Goal: Task Accomplishment & Management: Complete application form

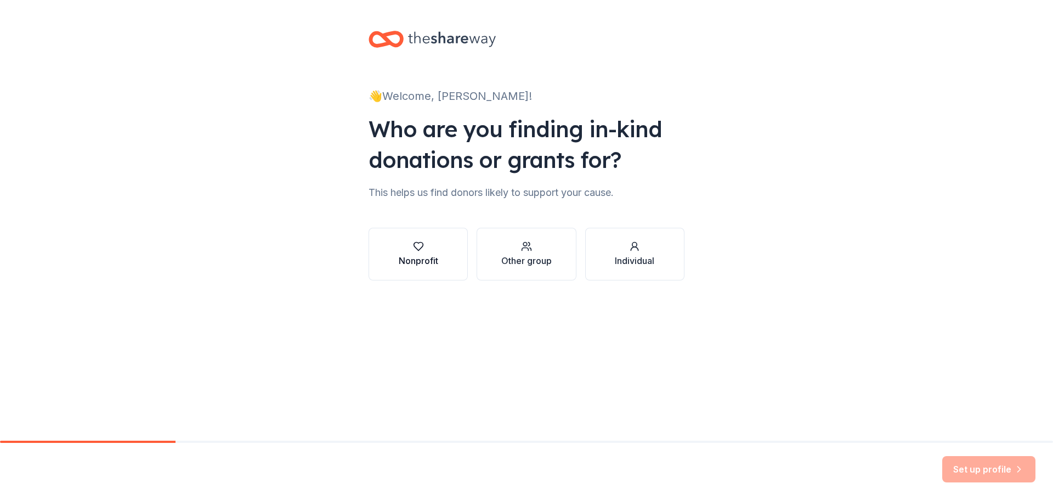
click at [420, 246] on icon "button" at bounding box center [418, 246] width 11 height 11
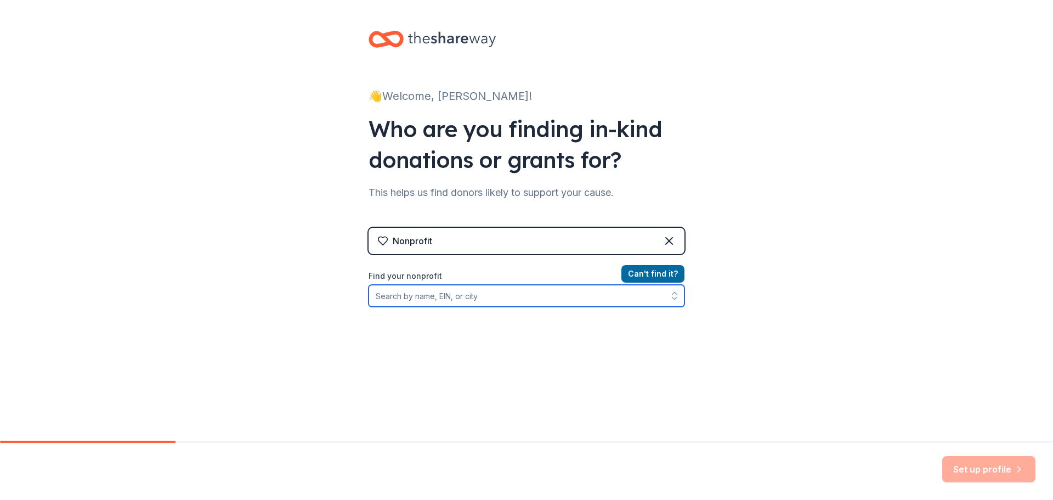
click at [418, 297] on input "Find your nonprofit" at bounding box center [527, 296] width 316 height 22
type input "351114508"
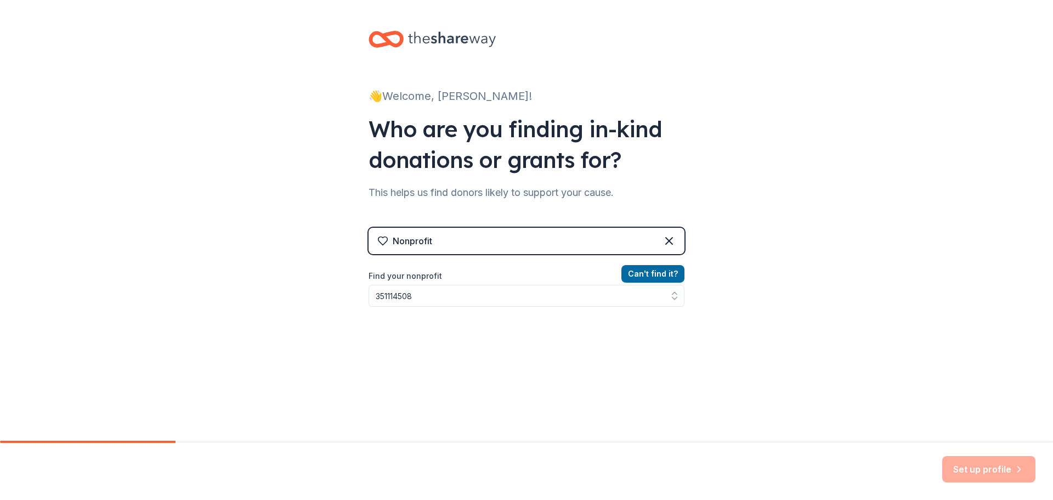
click at [673, 345] on div "Can ' t find it? Find your nonprofit 351114508" at bounding box center [527, 330] width 316 height 127
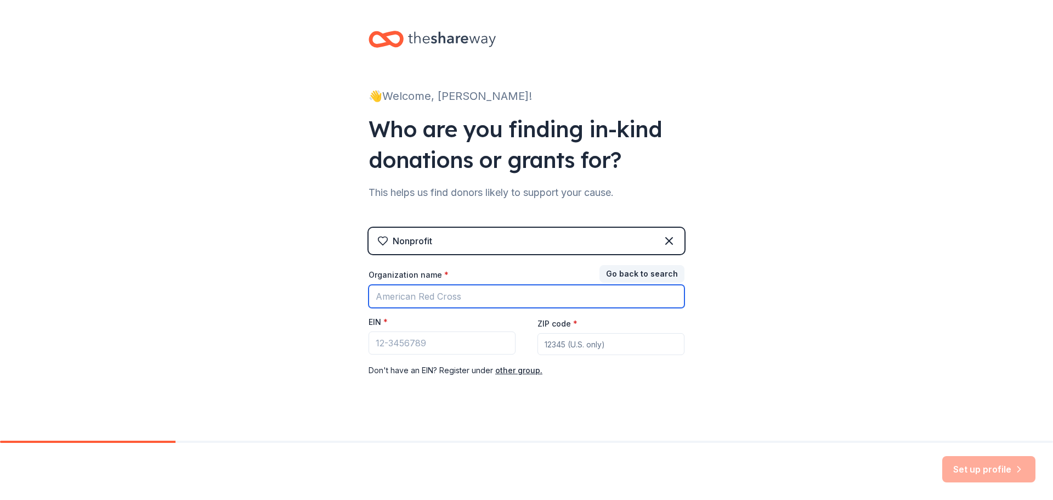
click at [430, 294] on input "Organization name *" at bounding box center [527, 296] width 316 height 23
type input "SOUTH MADISON COMMUNITY SCHOOL CORPORATION"
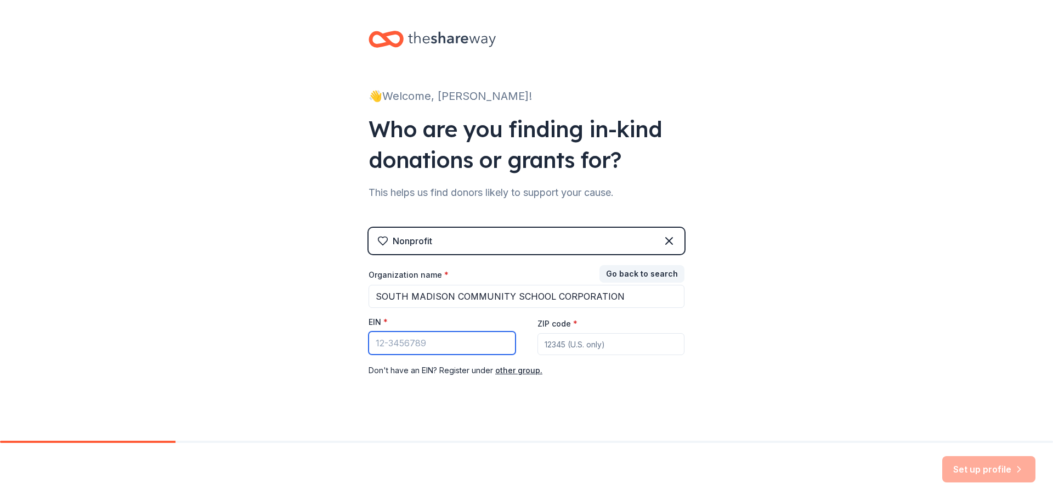
click at [403, 343] on input "EIN *" at bounding box center [442, 342] width 147 height 23
type input "[US_EMPLOYER_IDENTIFICATION_NUMBER]"
click at [574, 345] on input "ZIP code *" at bounding box center [610, 344] width 147 height 22
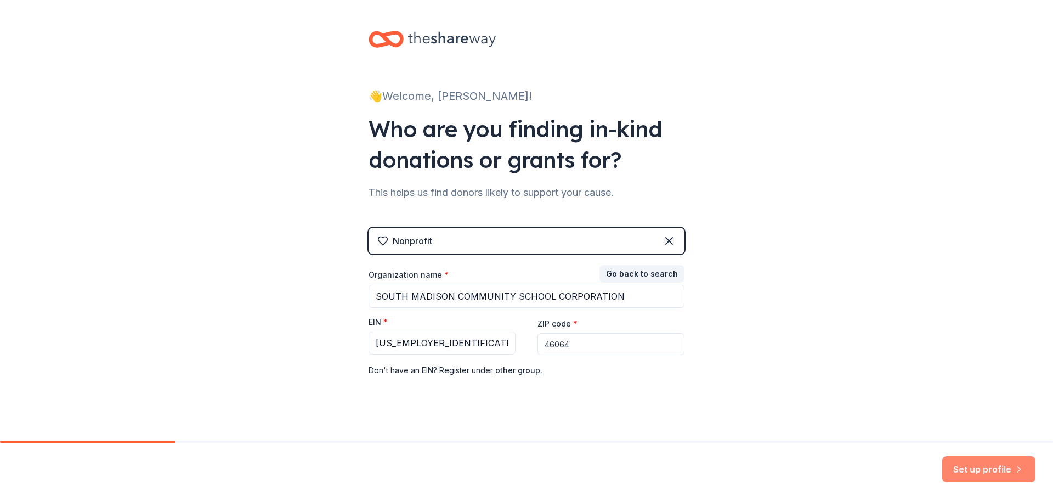
type input "46064"
click at [981, 471] on button "Set up profile" at bounding box center [988, 469] width 93 height 26
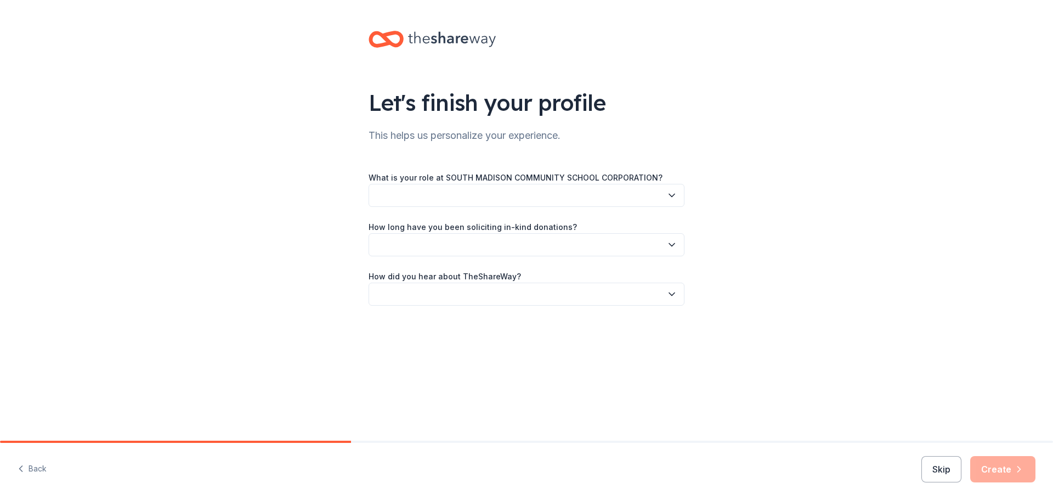
click at [669, 192] on icon "button" at bounding box center [671, 195] width 11 height 11
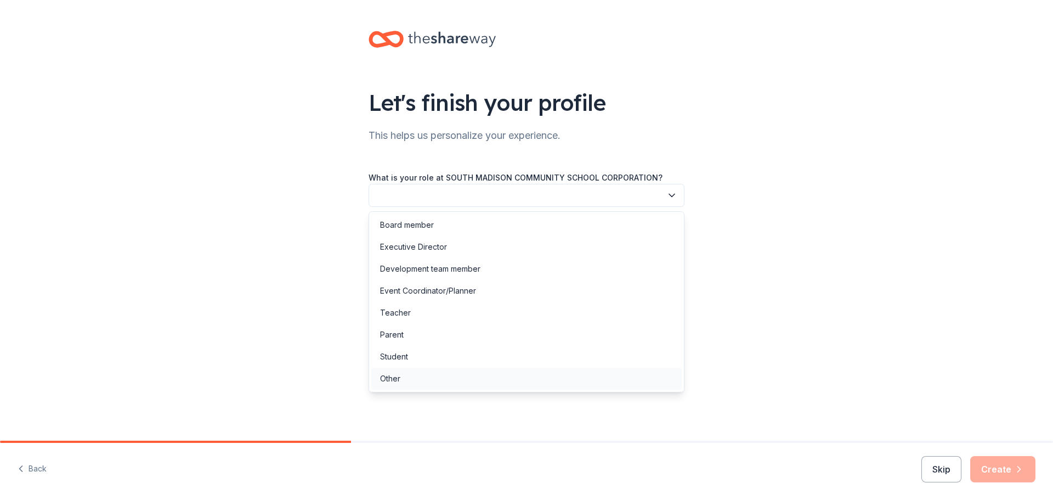
click at [415, 375] on div "Other" at bounding box center [526, 378] width 310 height 22
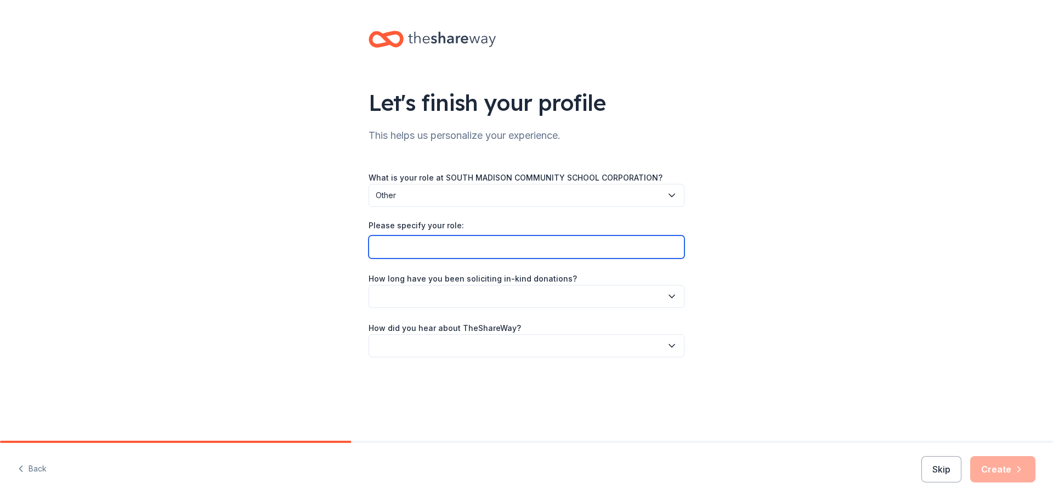
click at [390, 247] on input "Please specify your role:" at bounding box center [527, 246] width 316 height 23
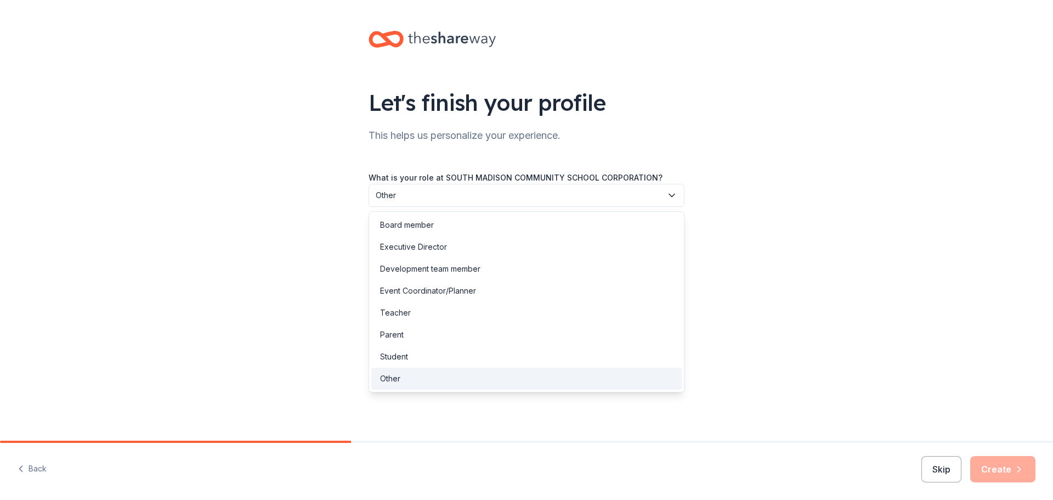
click at [669, 192] on icon "button" at bounding box center [671, 195] width 11 height 11
click at [404, 291] on div "Event Coordinator/Planner" at bounding box center [428, 290] width 96 height 13
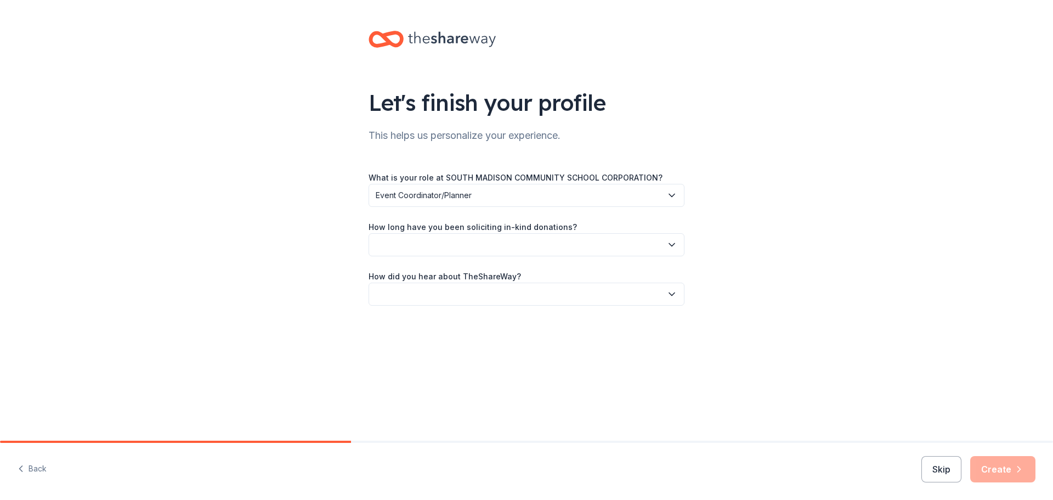
click at [413, 250] on button "button" at bounding box center [527, 244] width 316 height 23
click at [422, 269] on div "This is my first time!" at bounding box center [415, 274] width 70 height 13
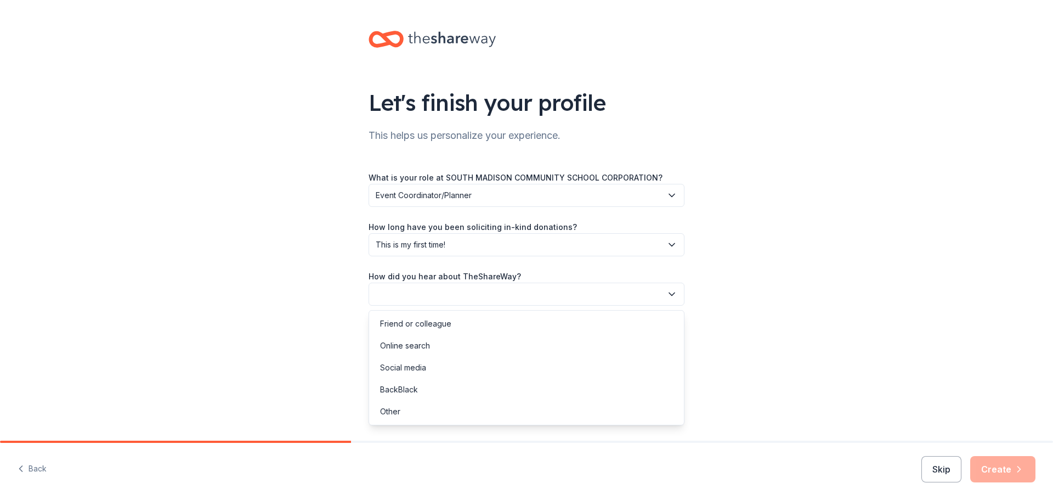
click at [667, 298] on icon "button" at bounding box center [671, 293] width 11 height 11
click at [405, 325] on div "Friend or colleague" at bounding box center [415, 323] width 71 height 13
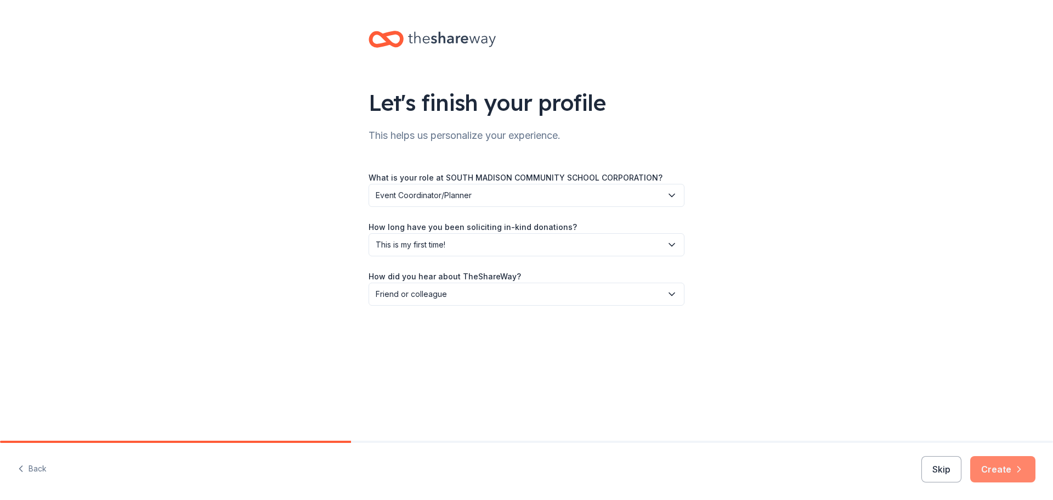
click at [1001, 477] on button "Create" at bounding box center [1002, 469] width 65 height 26
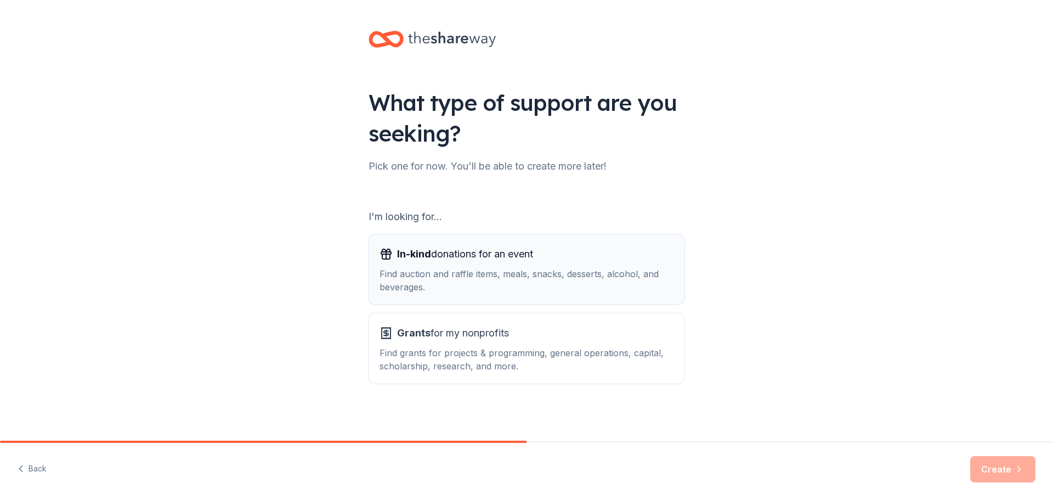
click at [428, 271] on div "Find auction and raffle items, meals, snacks, desserts, alcohol, and beverages." at bounding box center [526, 280] width 294 height 26
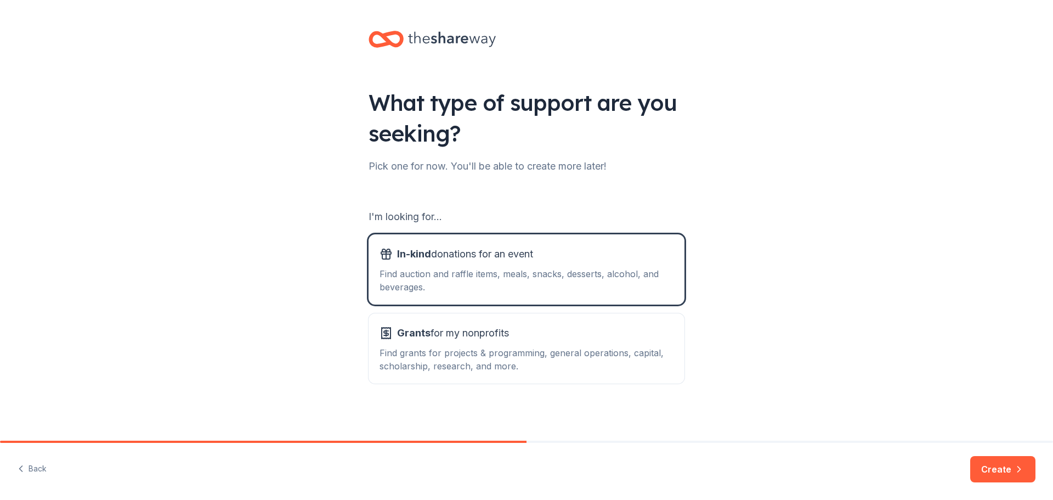
click at [1016, 465] on icon "button" at bounding box center [1018, 468] width 11 height 11
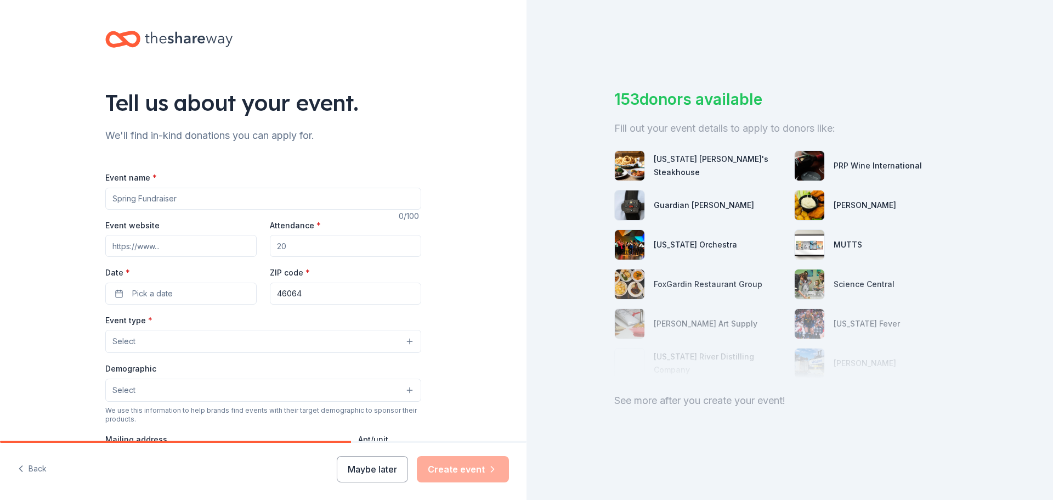
click at [141, 195] on input "Event name *" at bounding box center [263, 199] width 316 height 22
type input "COOKING CONTESTS"
drag, startPoint x: 297, startPoint y: 240, endPoint x: 263, endPoint y: 244, distance: 34.8
click at [263, 244] on div "Event website Attendance * Date * Pick a date ZIP code * 46064" at bounding box center [263, 261] width 316 height 86
type input "90"
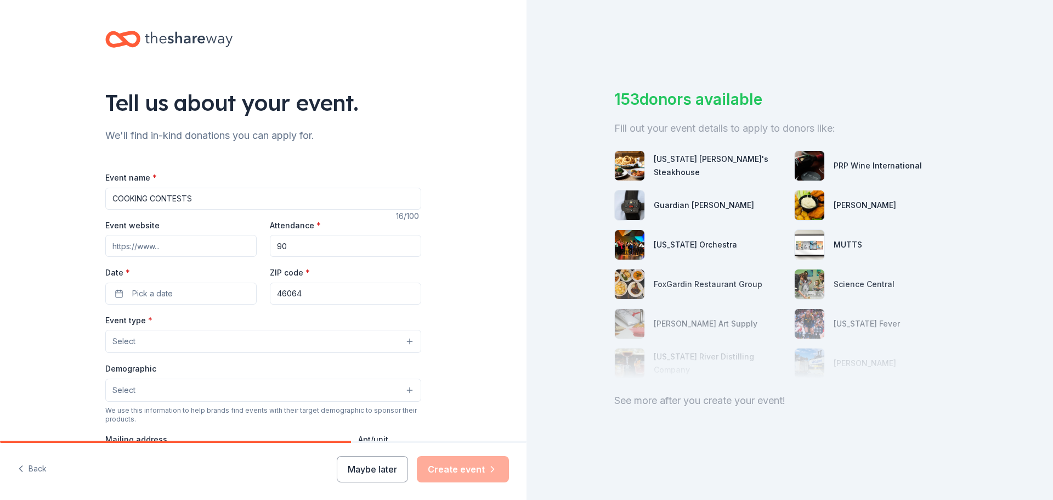
click at [152, 247] on input "Event website" at bounding box center [180, 246] width 151 height 22
click at [149, 291] on span "Pick a date" at bounding box center [152, 293] width 41 height 13
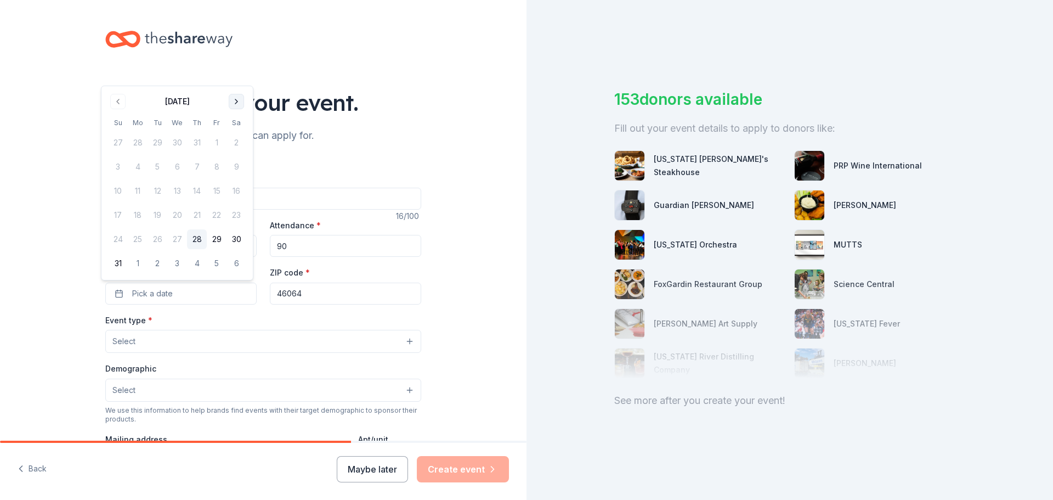
click at [234, 103] on button "Go to next month" at bounding box center [236, 101] width 15 height 15
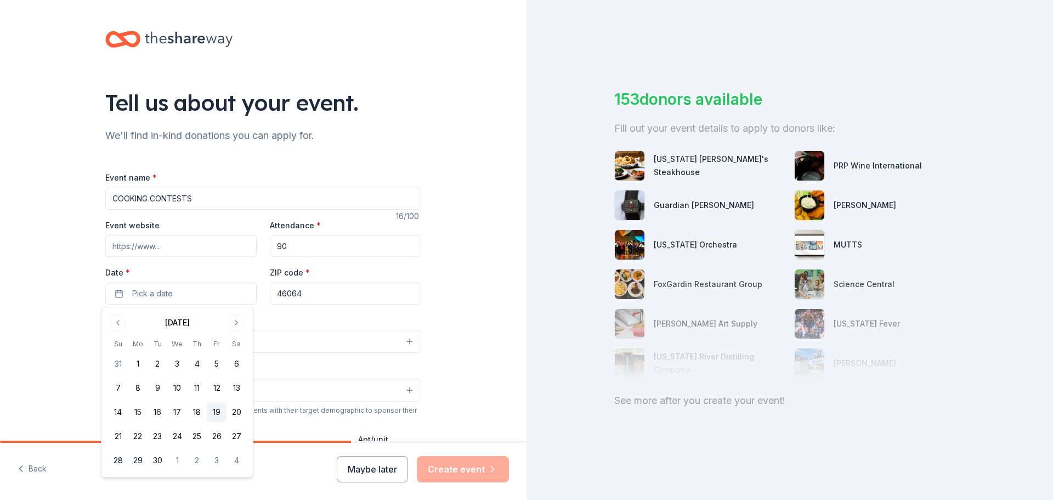
click at [214, 412] on button "19" at bounding box center [217, 412] width 20 height 20
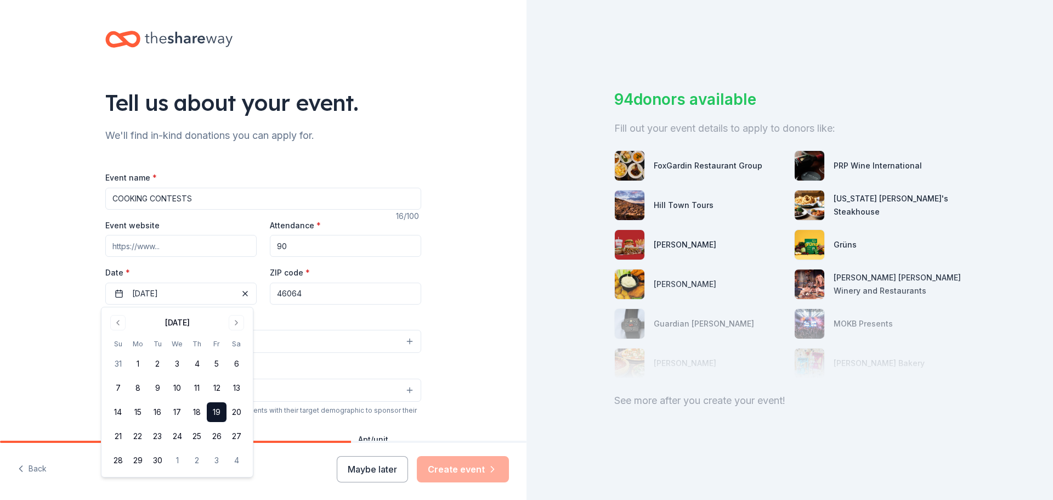
click at [316, 311] on div "Event name * COOKING CONTESTS 16 /100 Event website Attendance * 90 Date * 09/1…" at bounding box center [263, 424] width 316 height 507
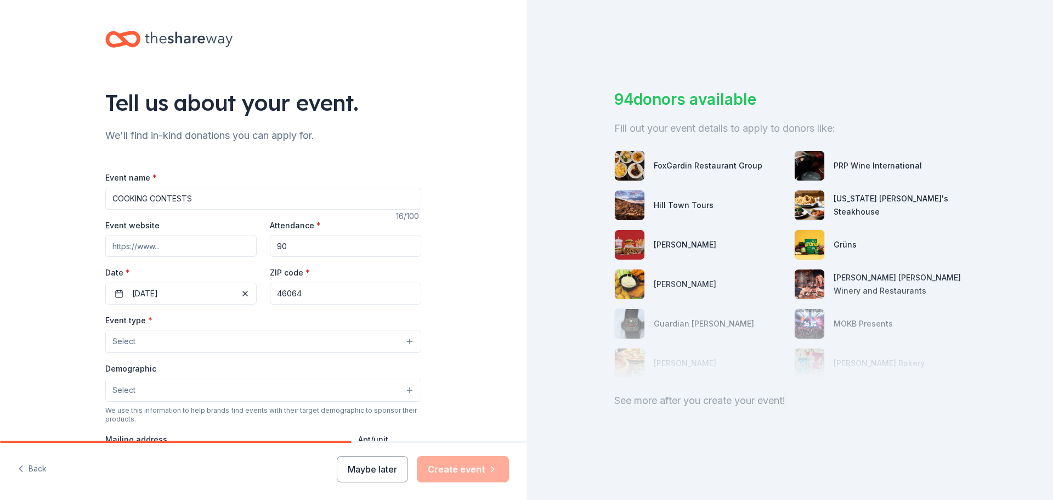
click at [144, 337] on button "Select" at bounding box center [263, 341] width 316 height 23
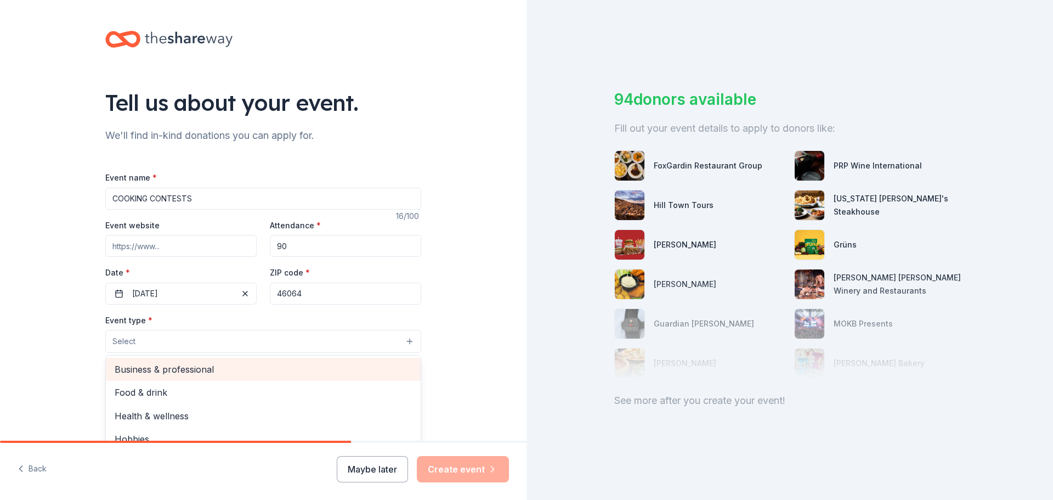
scroll to position [37, 0]
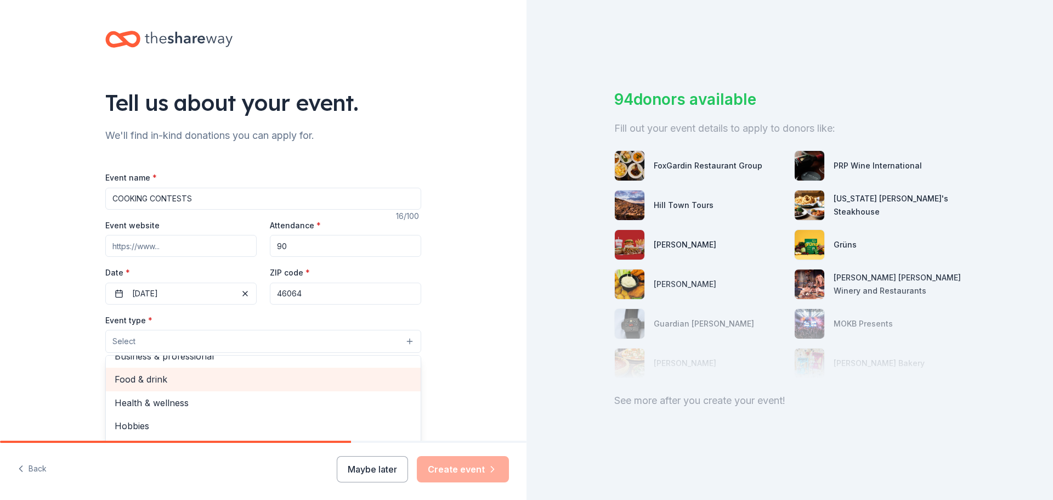
click at [148, 381] on span "Food & drink" at bounding box center [263, 379] width 297 height 14
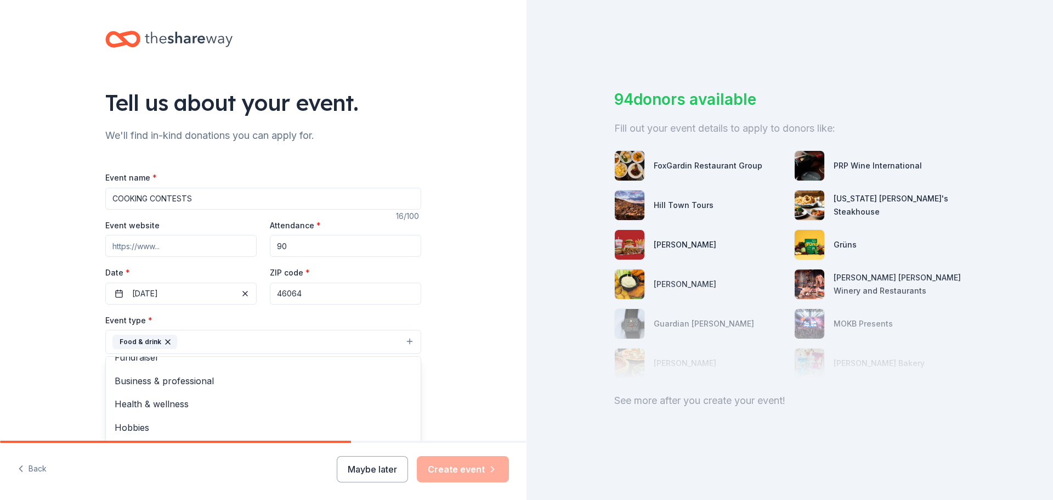
click at [447, 370] on div "Tell us about your event. We'll find in-kind donations you can apply for. Event…" at bounding box center [263, 365] width 526 height 731
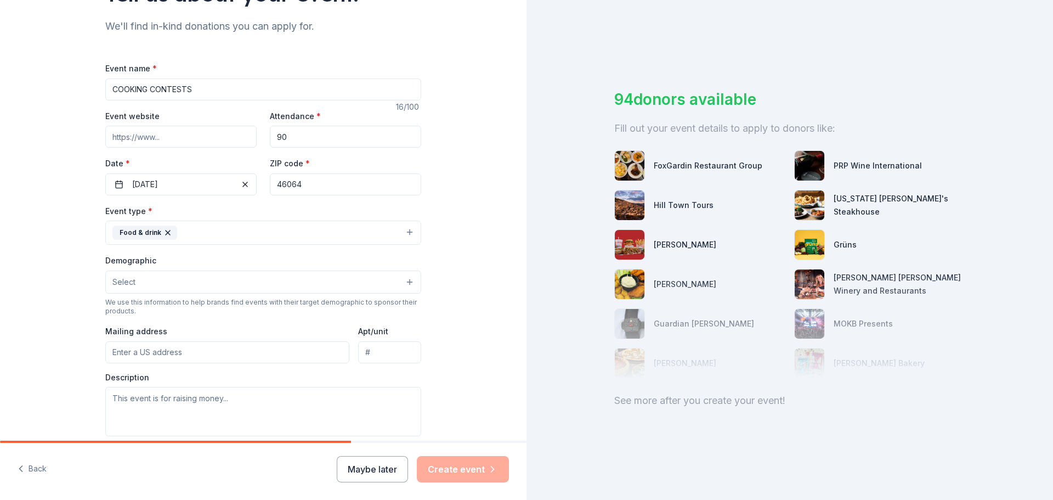
scroll to position [110, 0]
click at [118, 275] on span "Select" at bounding box center [123, 281] width 23 height 13
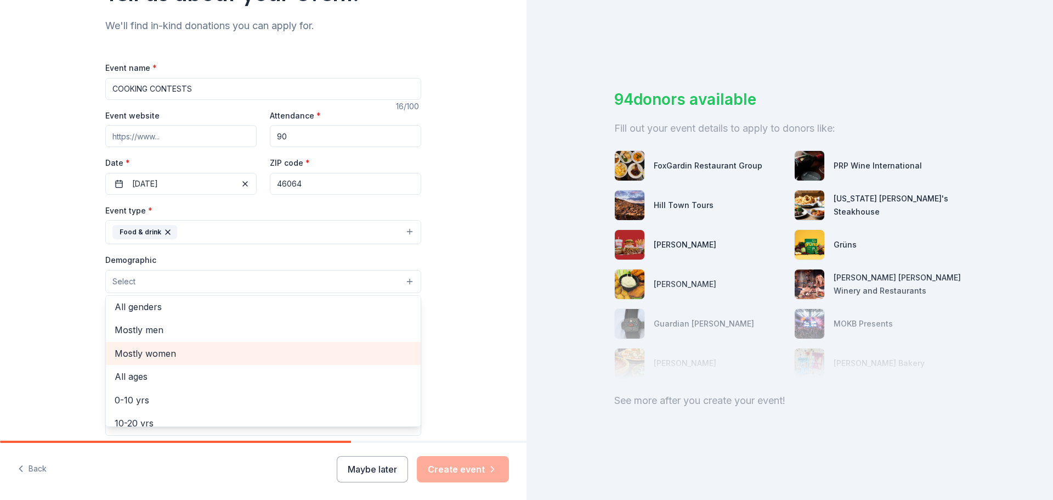
scroll to position [0, 0]
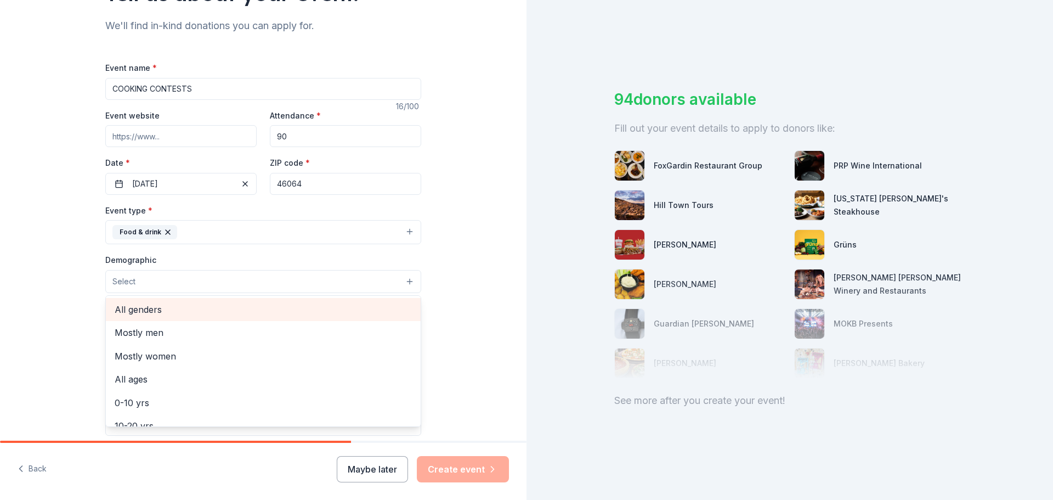
click at [167, 308] on span "All genders" at bounding box center [263, 309] width 297 height 14
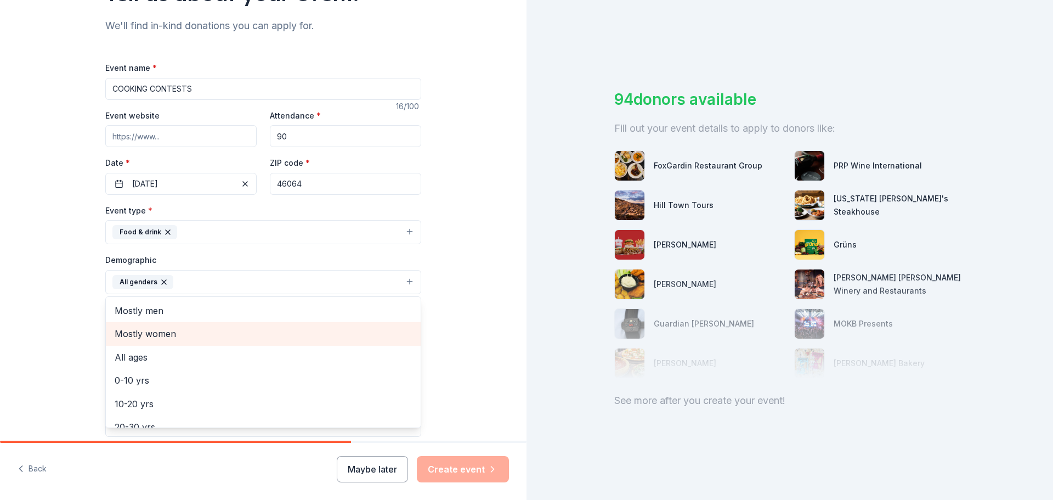
click at [143, 334] on span "Mostly women" at bounding box center [263, 333] width 297 height 14
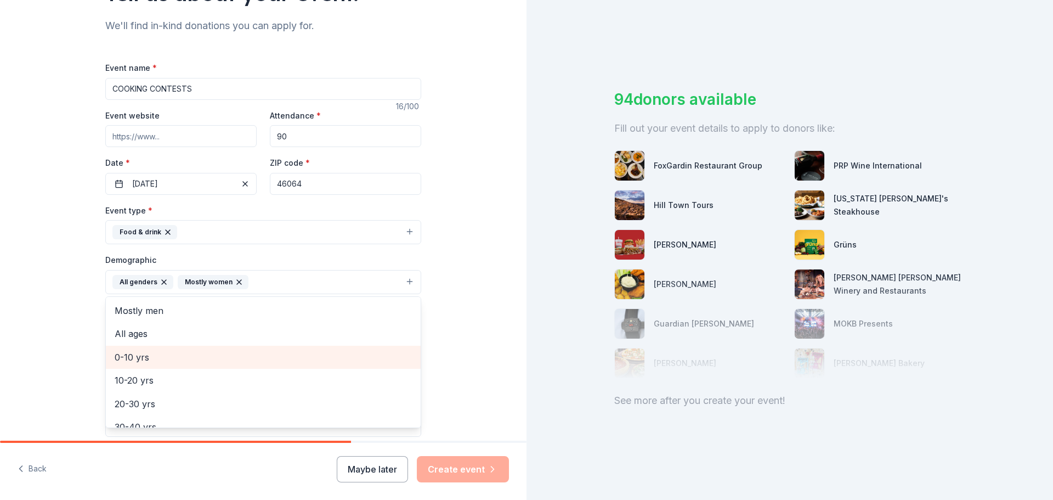
scroll to position [55, 0]
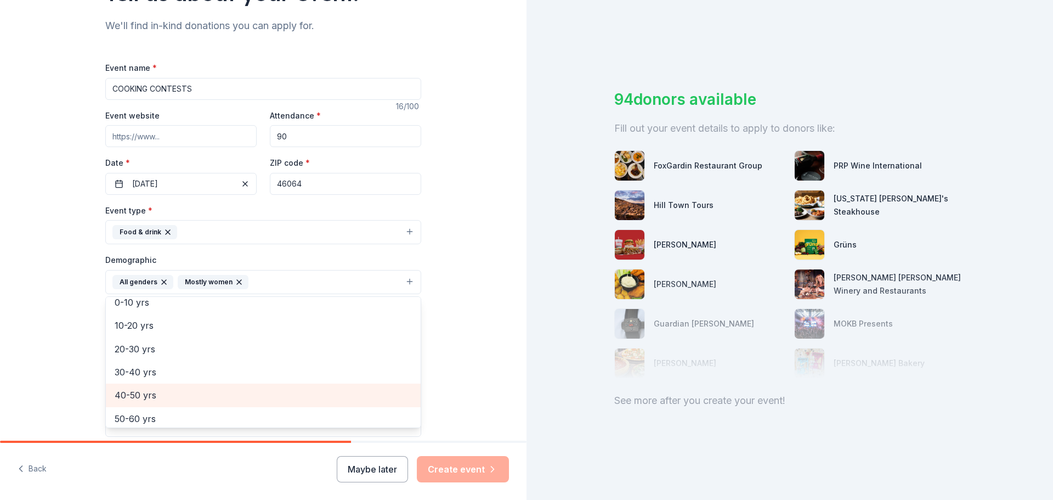
click at [178, 394] on span "40-50 yrs" at bounding box center [263, 395] width 297 height 14
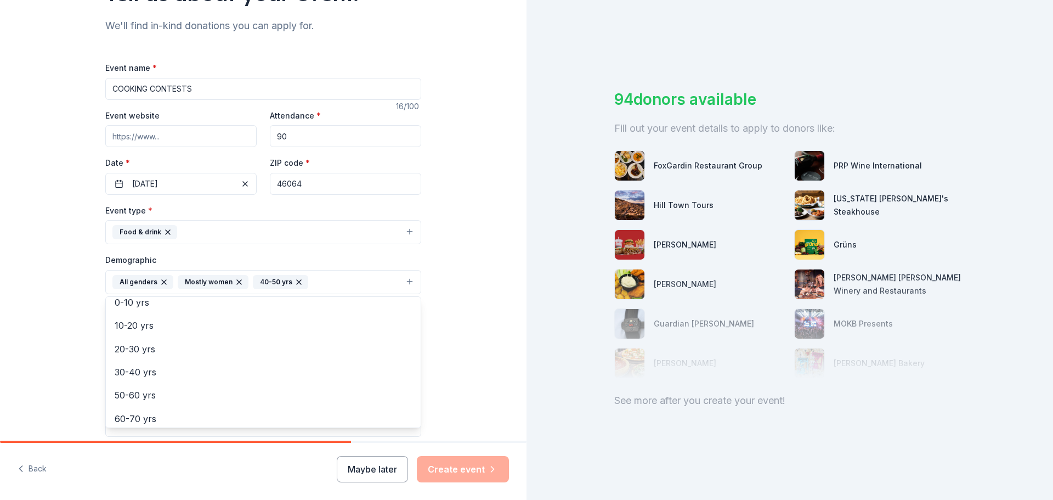
click at [434, 315] on div "Tell us about your event. We'll find in-kind donations you can apply for. Event…" at bounding box center [263, 256] width 351 height 732
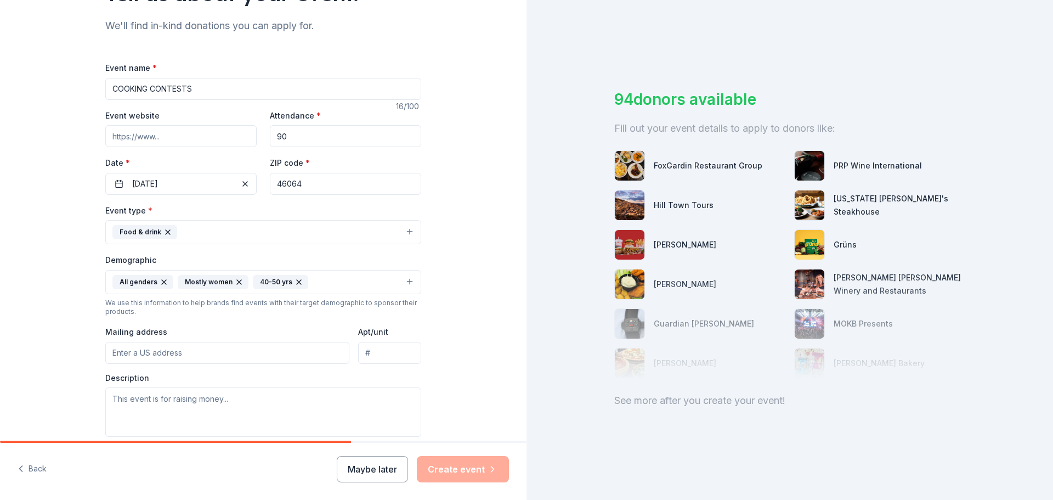
scroll to position [165, 0]
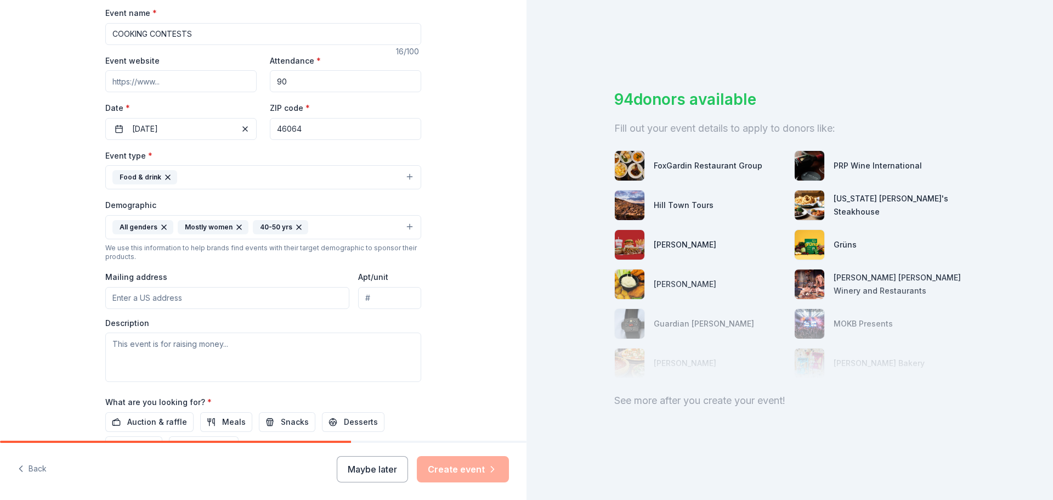
click at [168, 291] on input "Mailing address" at bounding box center [227, 298] width 244 height 22
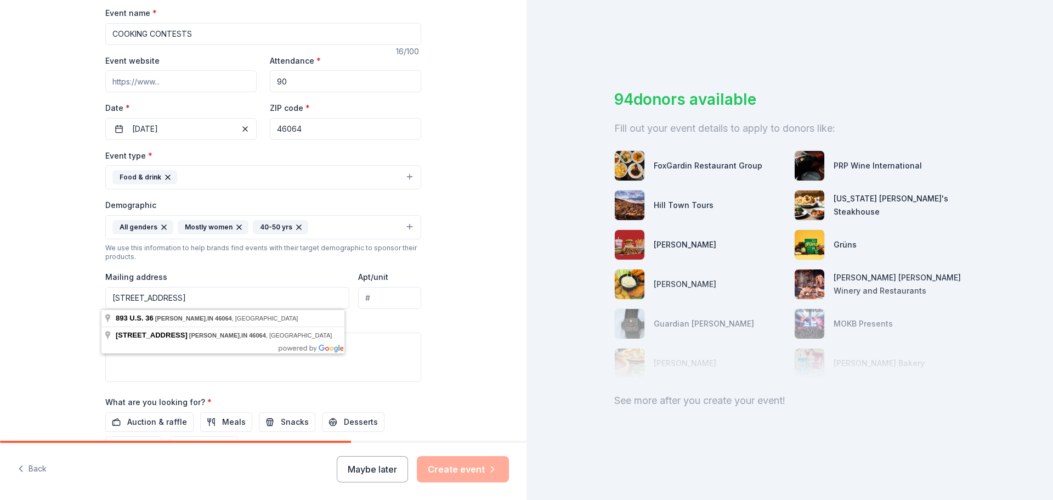
type input "893 E US 36, PENDLETON, IN 46064"
click at [447, 277] on div "Tell us about your event. We'll find in-kind donations you can apply for. Event…" at bounding box center [263, 201] width 526 height 732
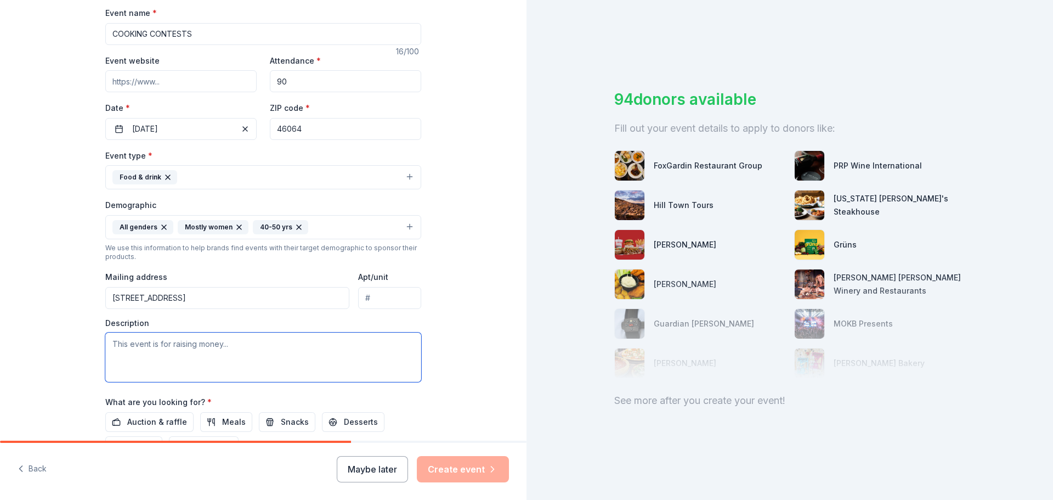
click at [137, 348] on textarea at bounding box center [263, 356] width 316 height 49
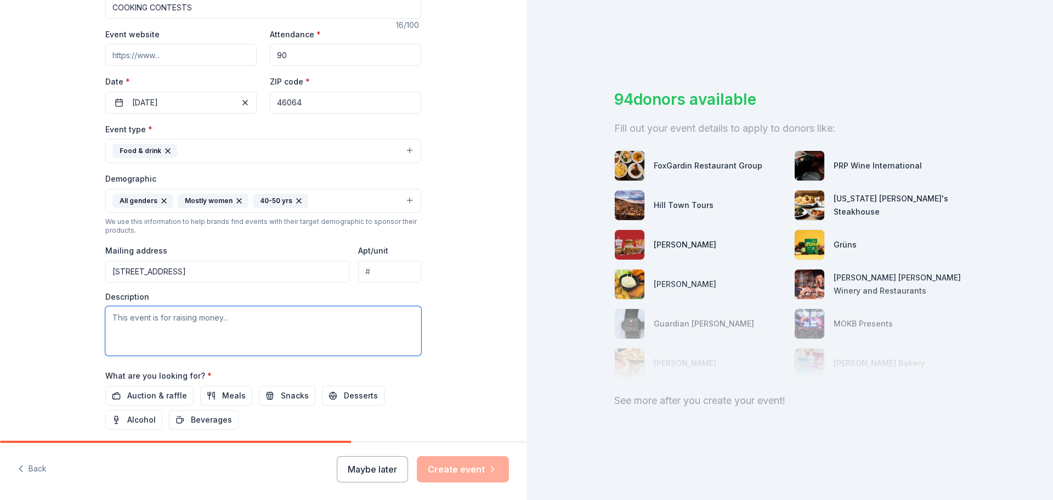
scroll to position [182, 0]
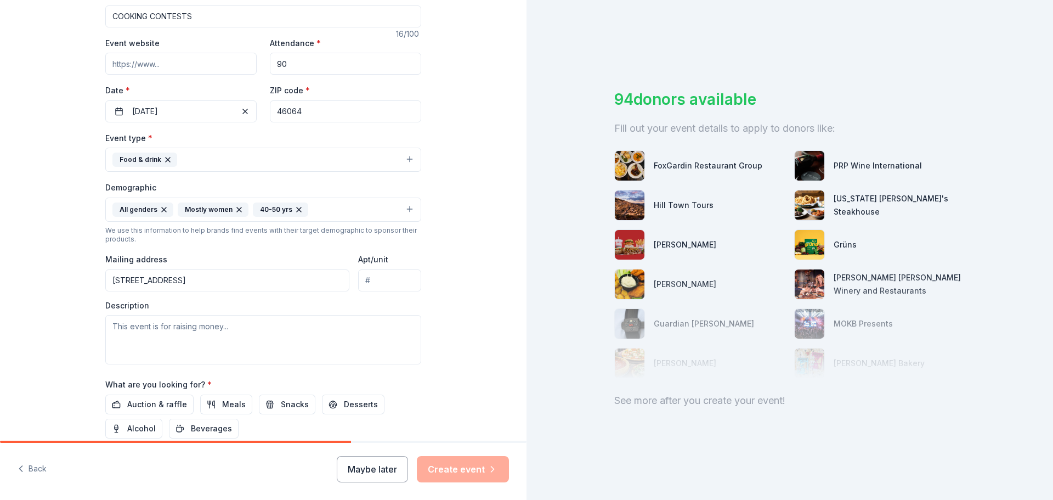
click at [212, 137] on div "Event type * Food & drink" at bounding box center [263, 151] width 316 height 41
click at [106, 324] on textarea at bounding box center [263, 339] width 316 height 49
type textarea "w"
drag, startPoint x: 159, startPoint y: 329, endPoint x: 111, endPoint y: 327, distance: 48.3
click at [111, 327] on textarea "We organize" at bounding box center [263, 339] width 316 height 49
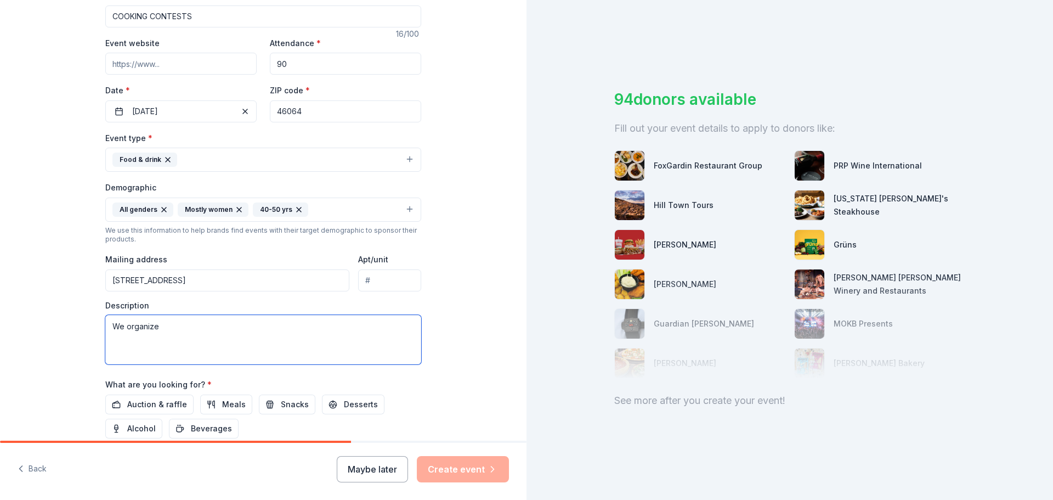
paste textarea "we organize various events throughout the year for teachers and instructional a…"
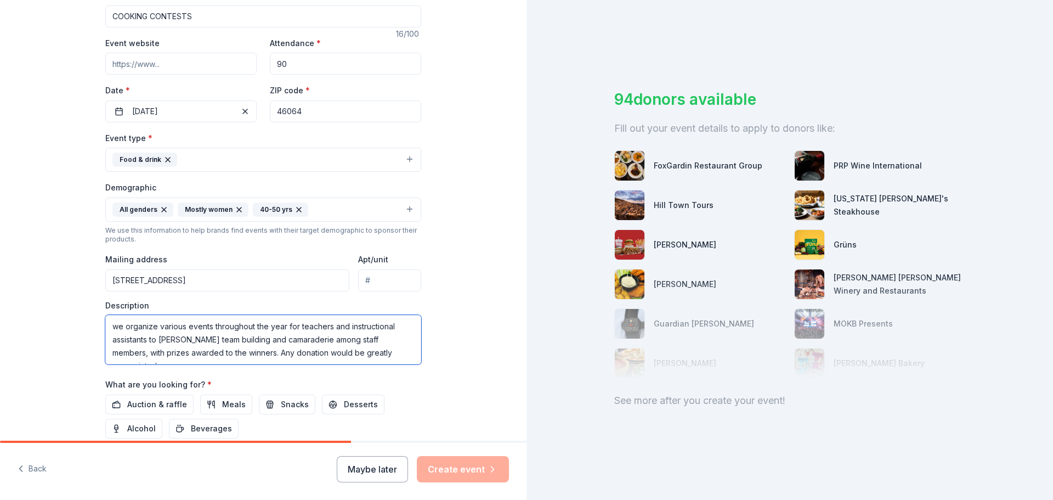
click at [113, 324] on textarea "we organize various events throughout the year for teachers and instructional a…" at bounding box center [263, 339] width 316 height 49
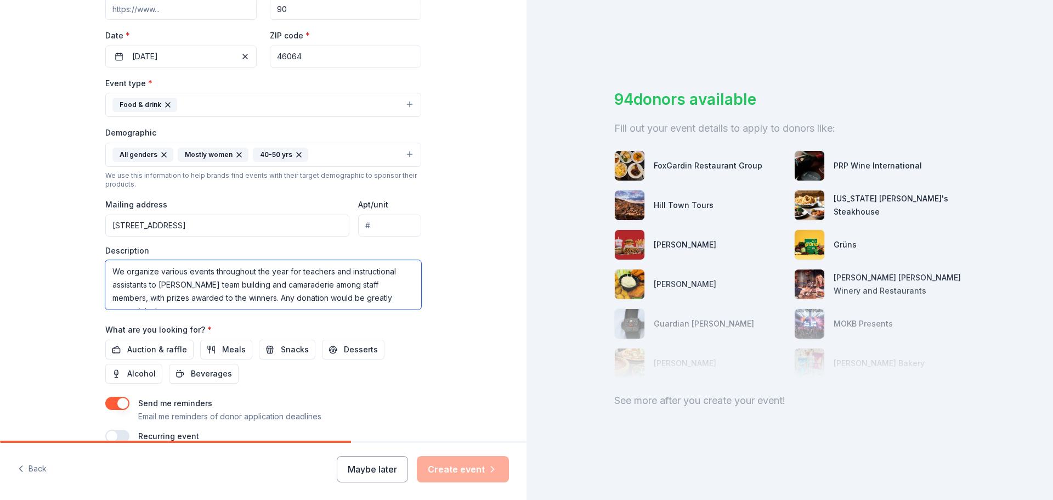
scroll to position [292, 0]
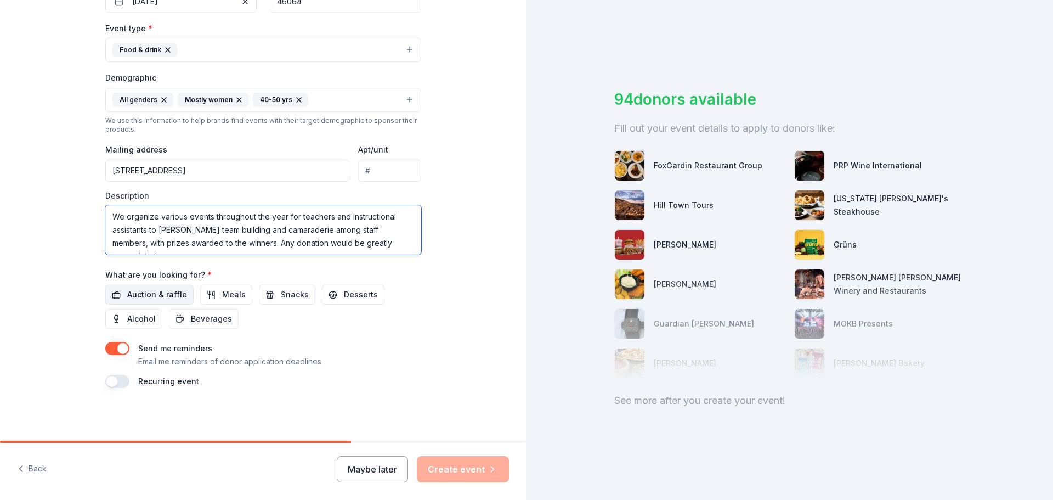
type textarea "We organize various events throughout the year for teachers and instructional a…"
click at [153, 294] on span "Auction & raffle" at bounding box center [157, 294] width 60 height 13
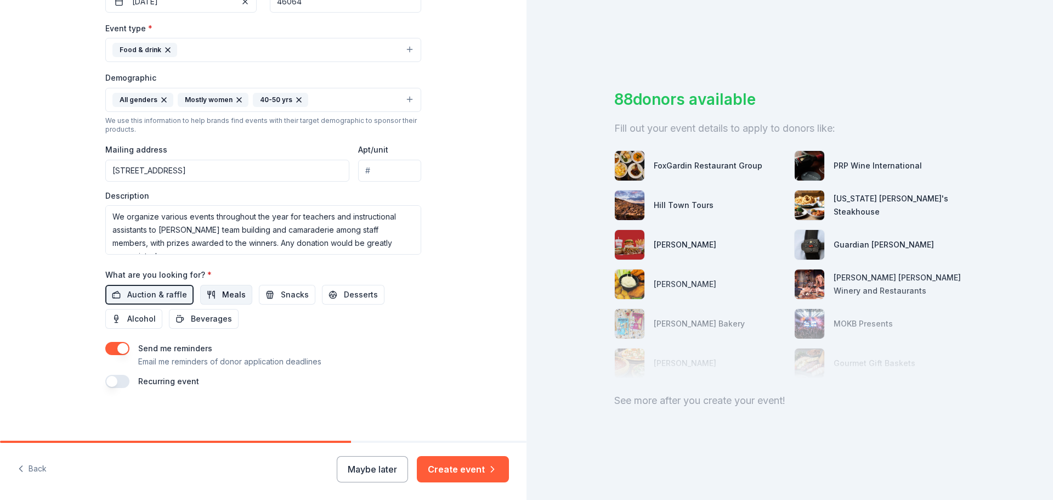
click at [227, 297] on span "Meals" at bounding box center [234, 294] width 24 height 13
click at [193, 319] on span "Beverages" at bounding box center [211, 318] width 41 height 13
click at [122, 379] on button "button" at bounding box center [117, 381] width 24 height 13
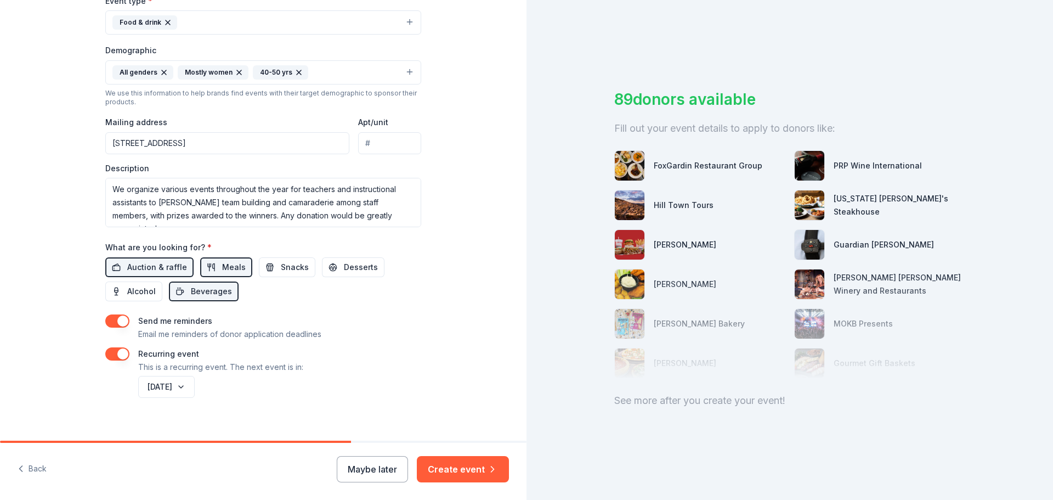
scroll to position [331, 0]
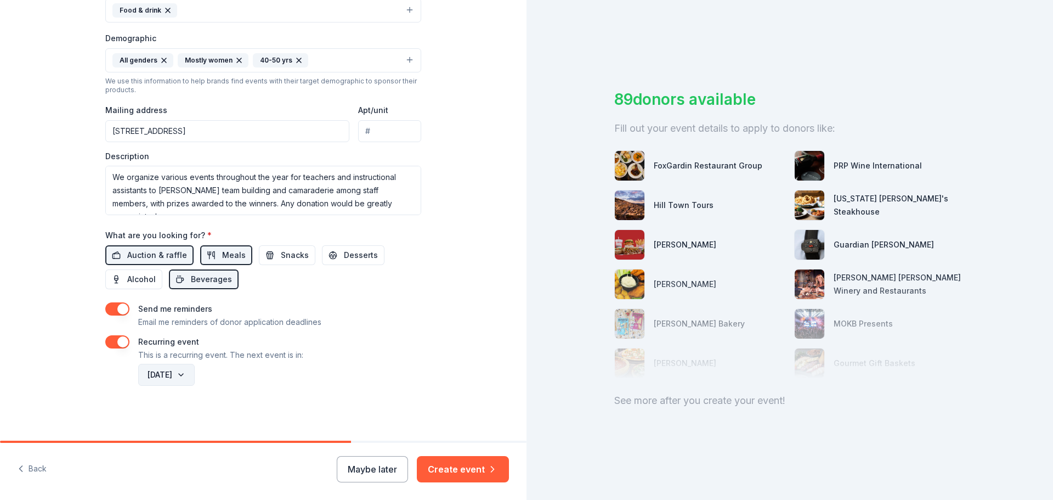
click at [195, 376] on button "September 2026" at bounding box center [166, 375] width 56 height 22
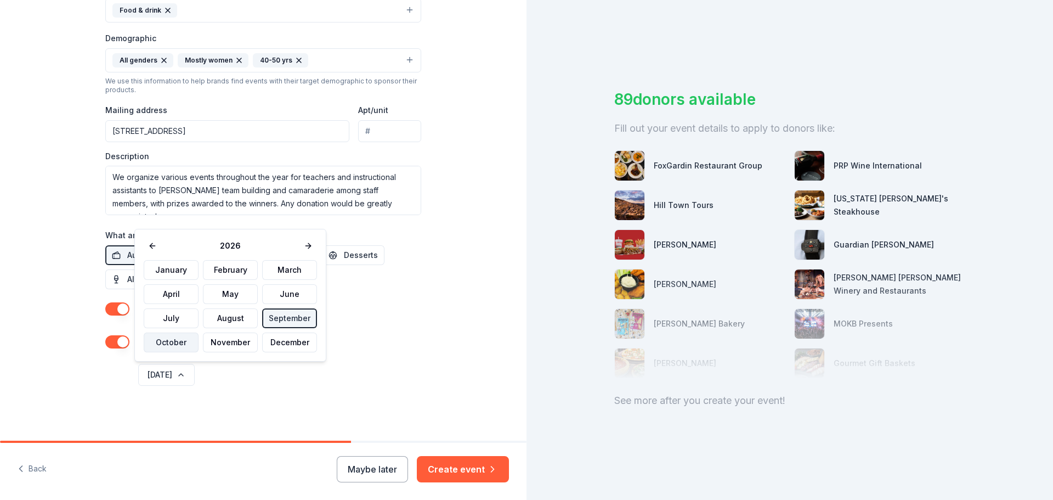
click at [156, 342] on button "October" at bounding box center [171, 342] width 55 height 20
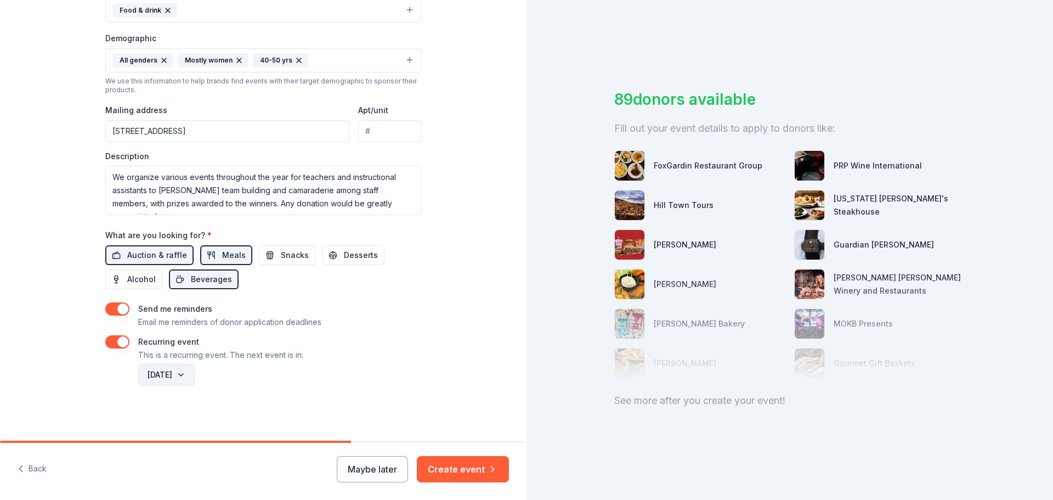
click at [183, 372] on button "October 2026" at bounding box center [166, 375] width 56 height 22
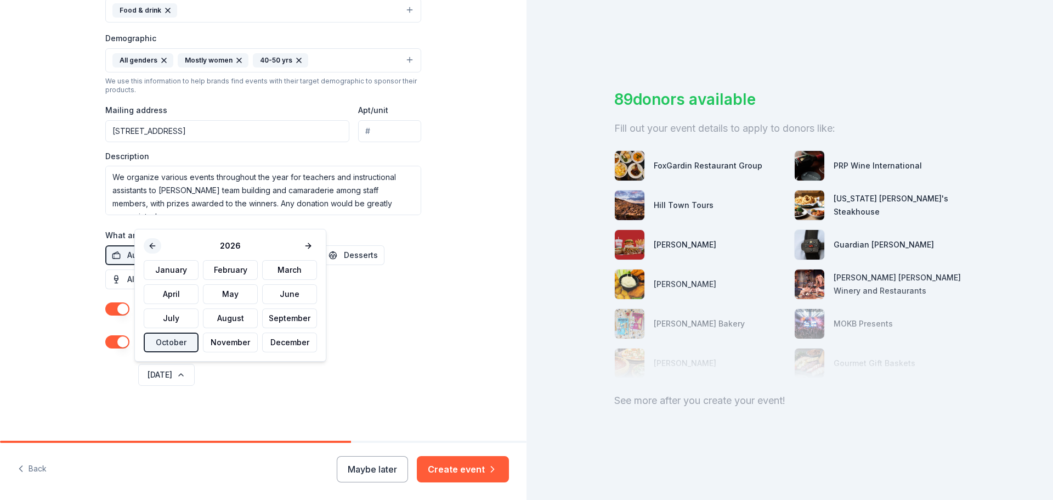
click at [154, 242] on button at bounding box center [153, 245] width 18 height 15
click at [174, 342] on button "October" at bounding box center [171, 342] width 55 height 20
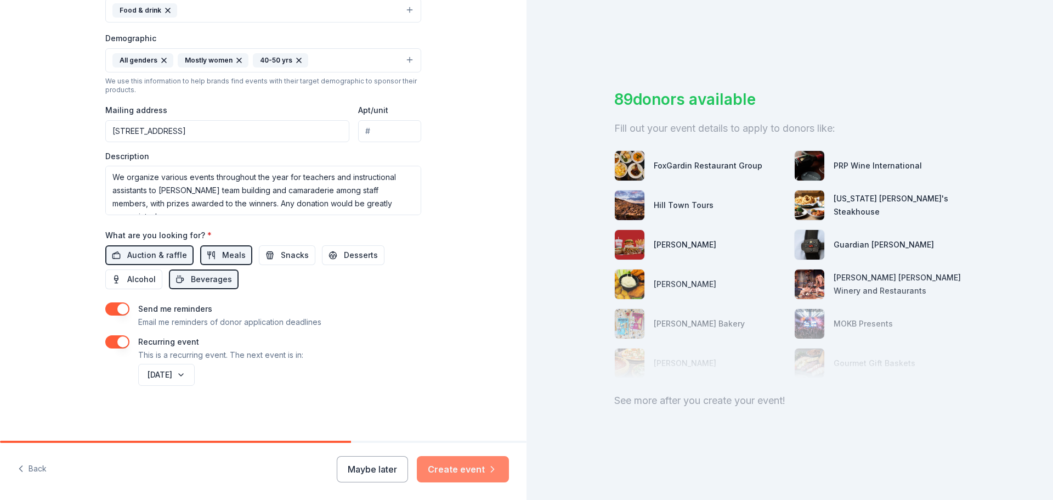
click at [468, 473] on button "Create event" at bounding box center [463, 469] width 92 height 26
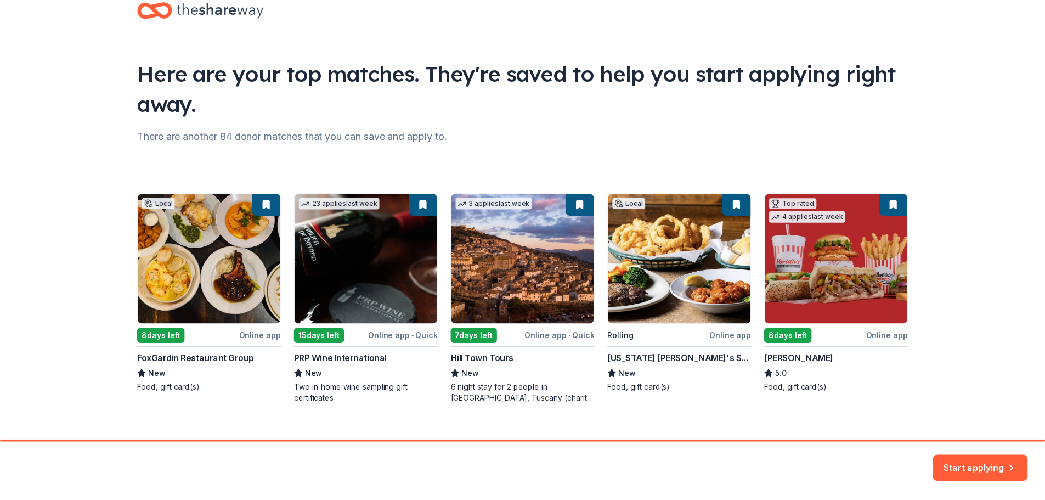
scroll to position [47, 0]
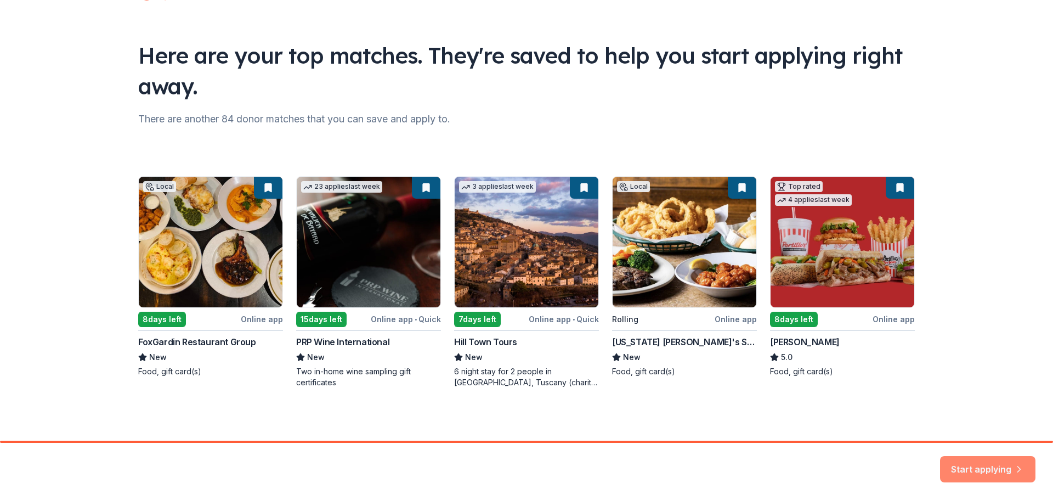
click at [976, 465] on button "Start applying" at bounding box center [987, 462] width 95 height 26
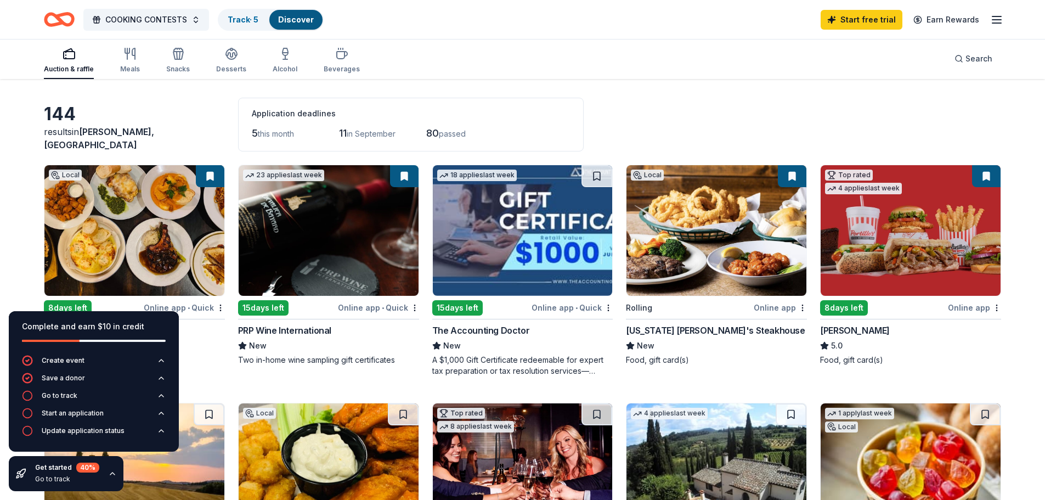
scroll to position [55, 0]
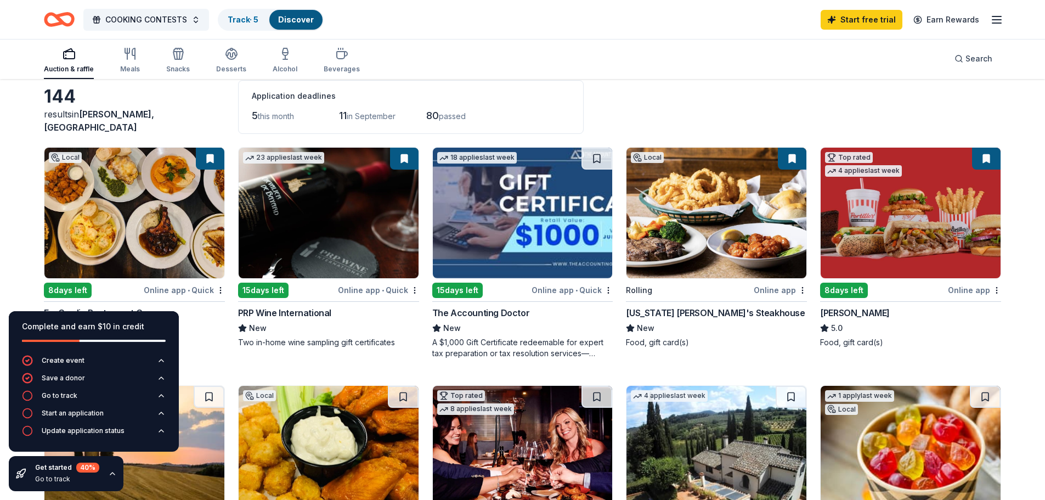
click at [690, 220] on img at bounding box center [716, 213] width 180 height 131
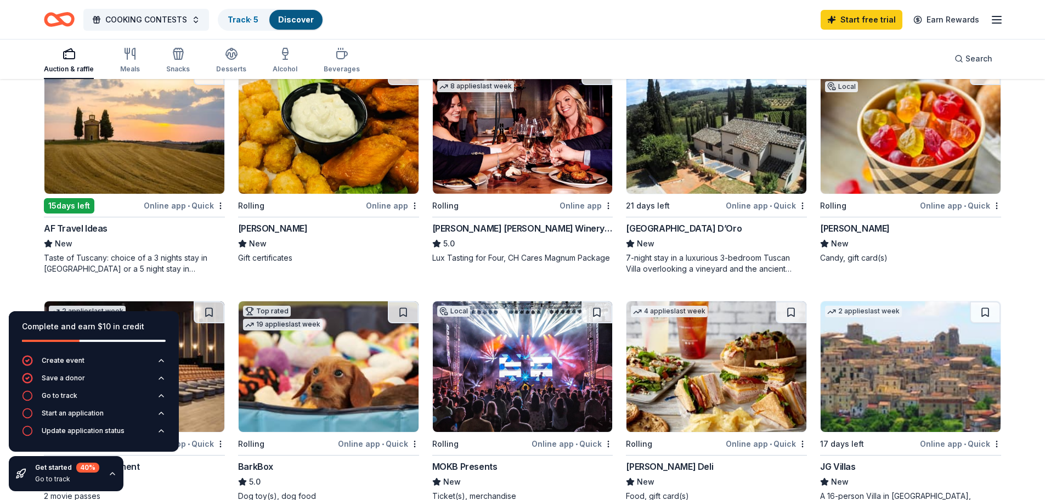
scroll to position [439, 0]
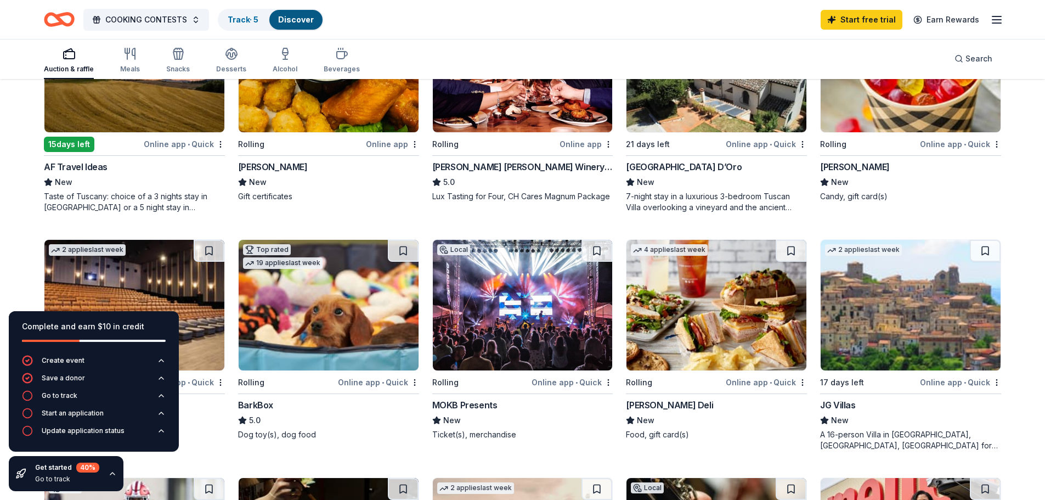
click at [326, 309] on img at bounding box center [329, 305] width 180 height 131
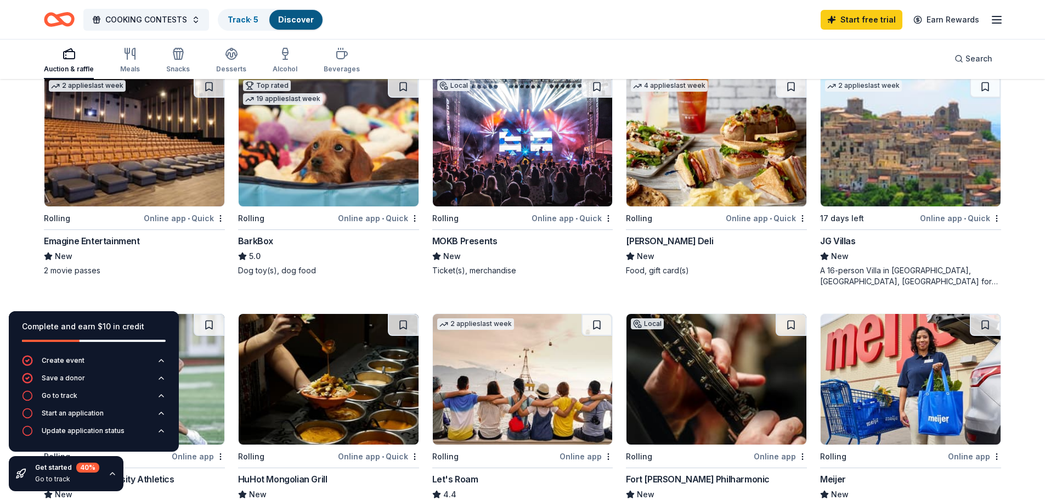
scroll to position [603, 0]
click at [151, 158] on img at bounding box center [134, 140] width 180 height 131
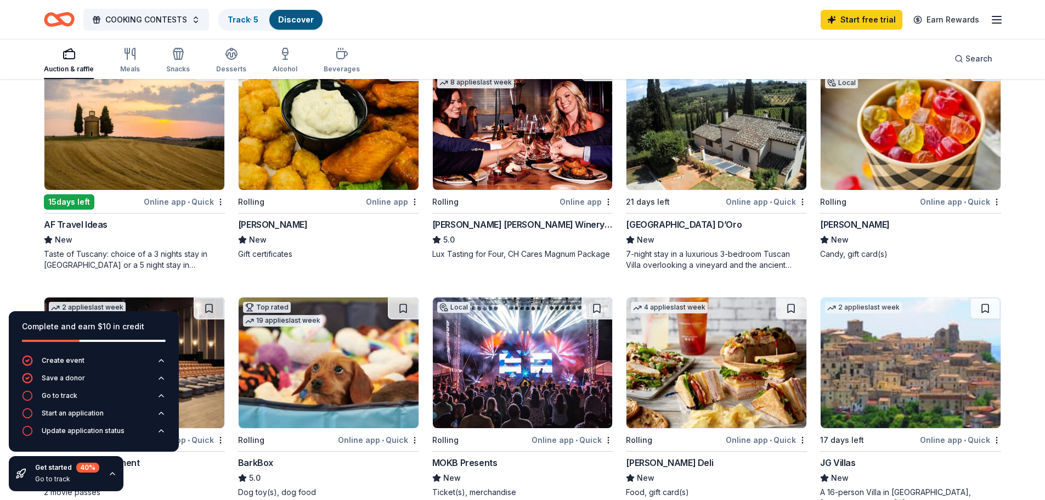
scroll to position [326, 0]
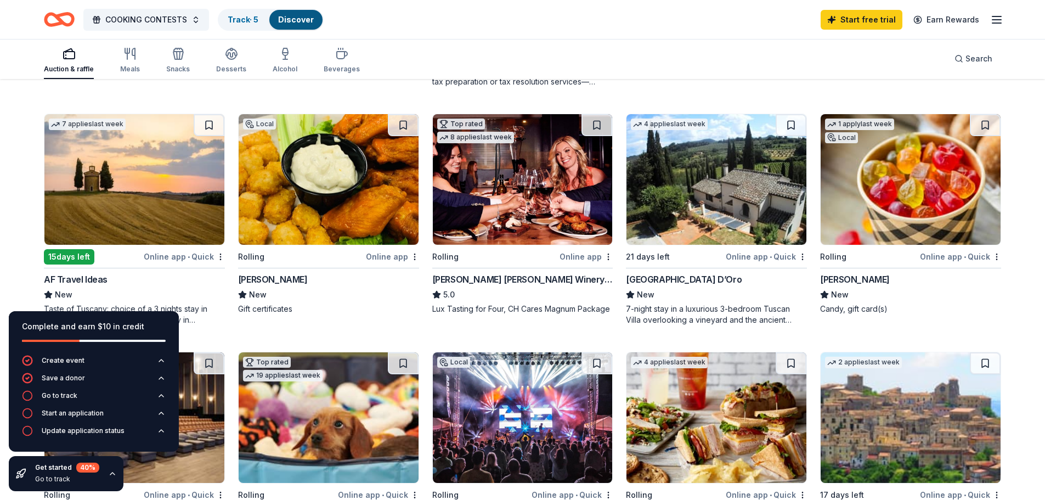
click at [915, 197] on img at bounding box center [910, 179] width 180 height 131
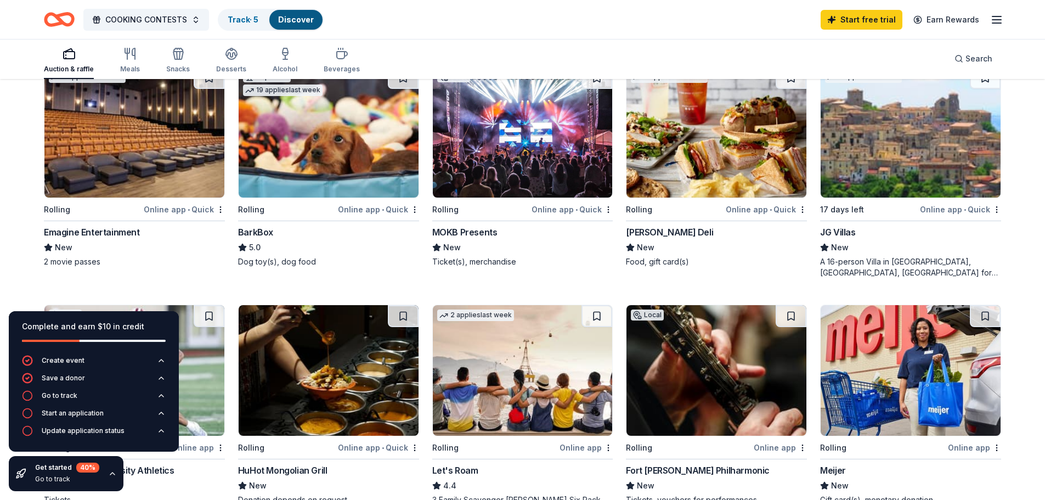
scroll to position [601, 0]
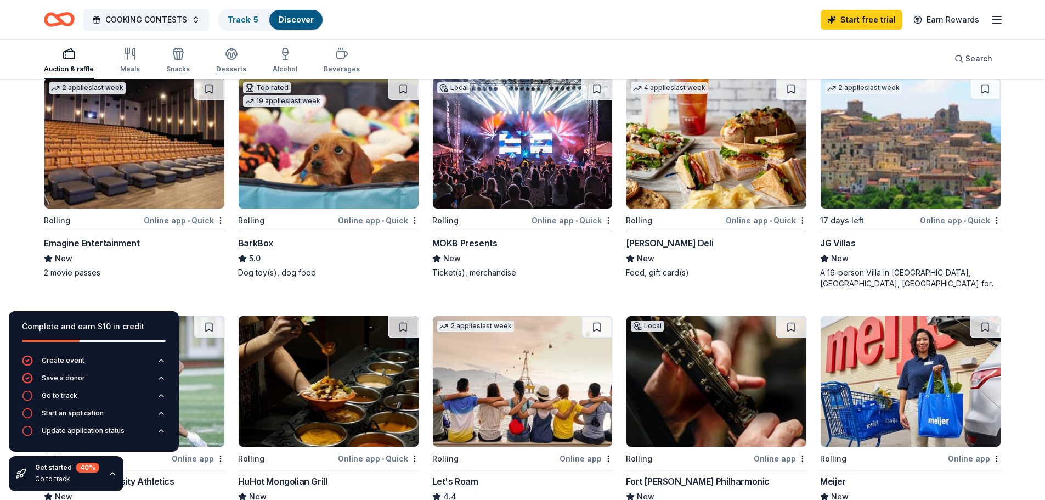
click at [297, 142] on img at bounding box center [329, 143] width 180 height 131
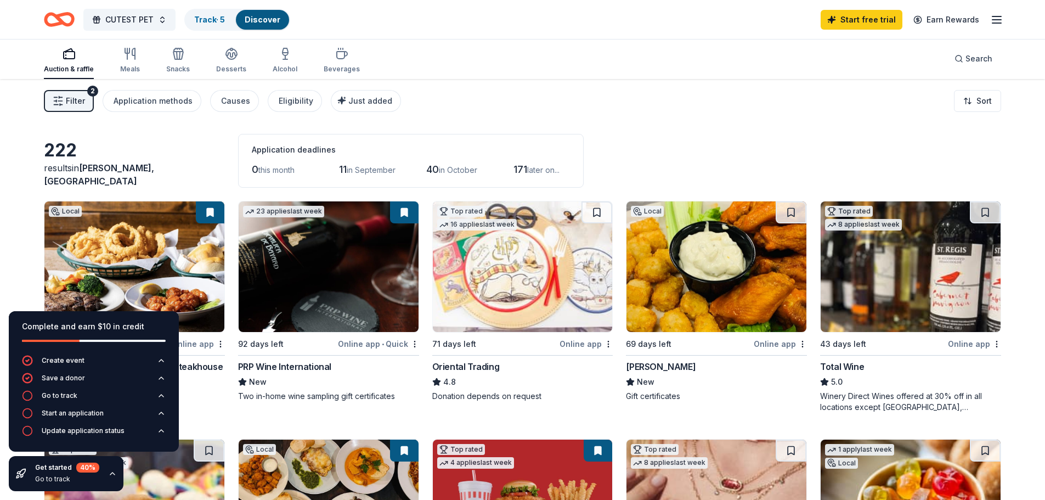
scroll to position [0, 0]
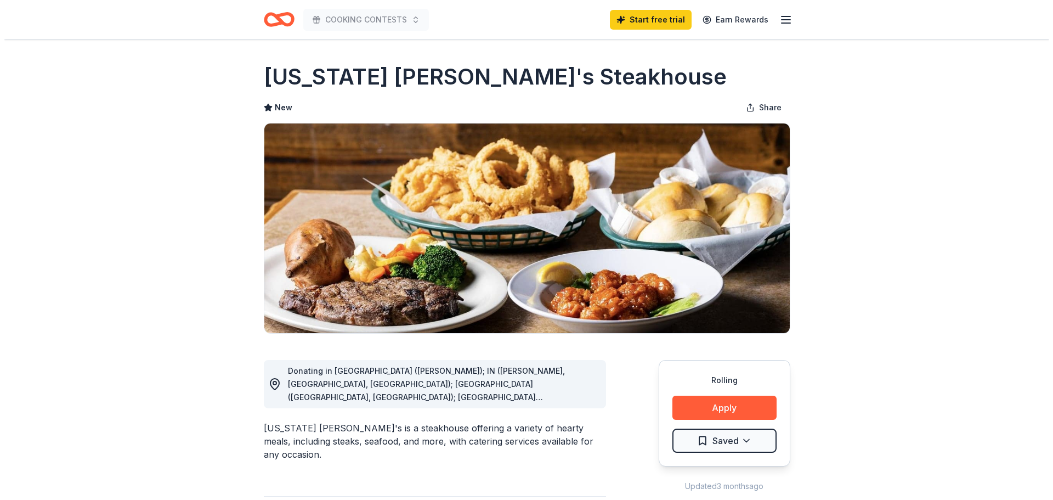
scroll to position [110, 0]
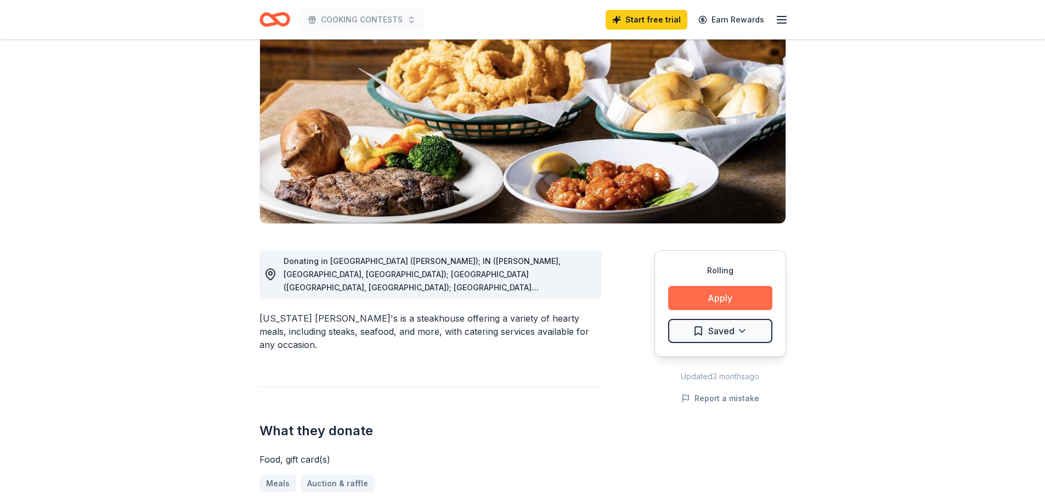
click at [723, 298] on button "Apply" at bounding box center [720, 298] width 104 height 24
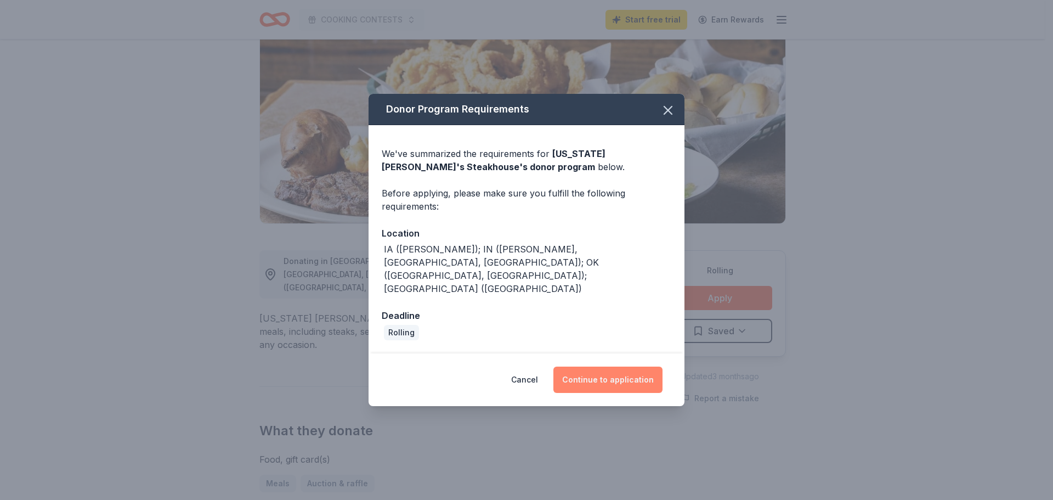
click at [608, 366] on button "Continue to application" at bounding box center [607, 379] width 109 height 26
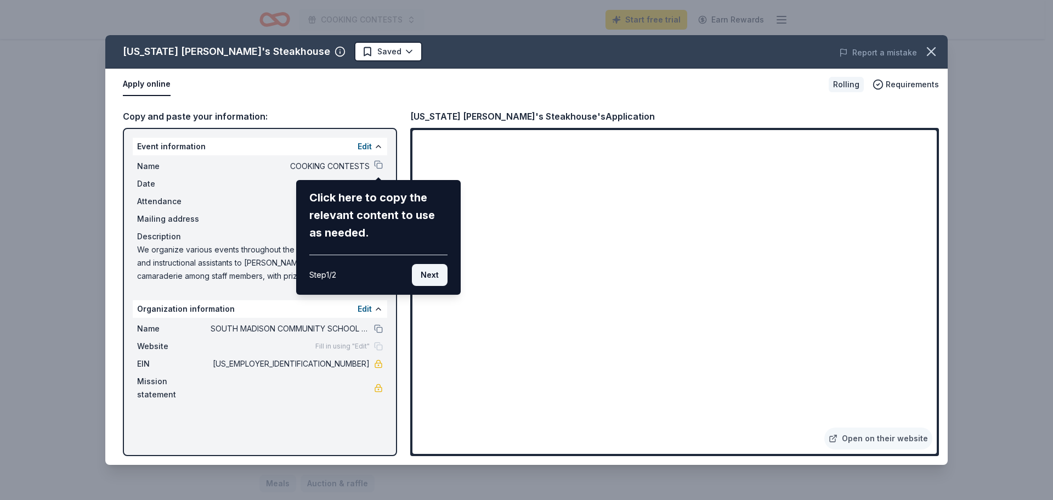
click at [434, 275] on button "Next" at bounding box center [430, 275] width 36 height 22
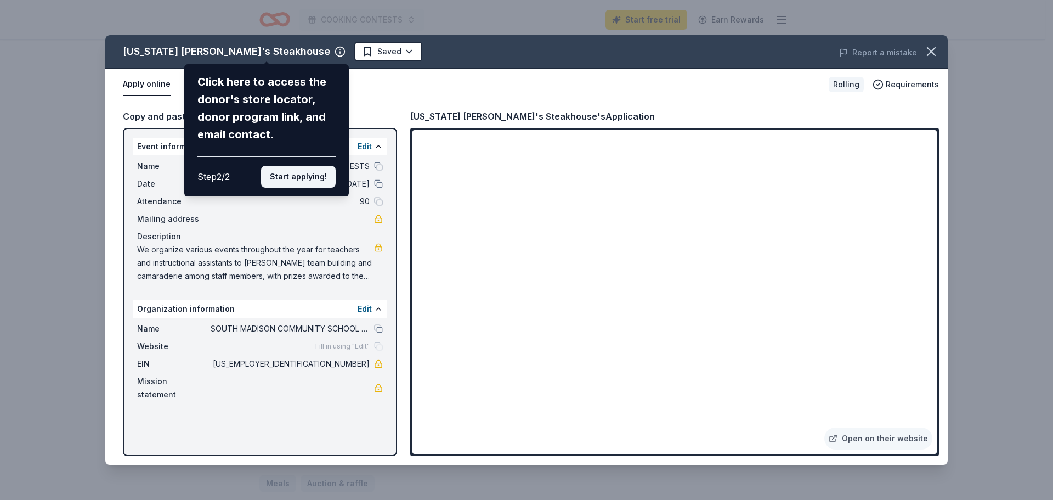
click at [293, 175] on button "Start applying!" at bounding box center [298, 177] width 75 height 22
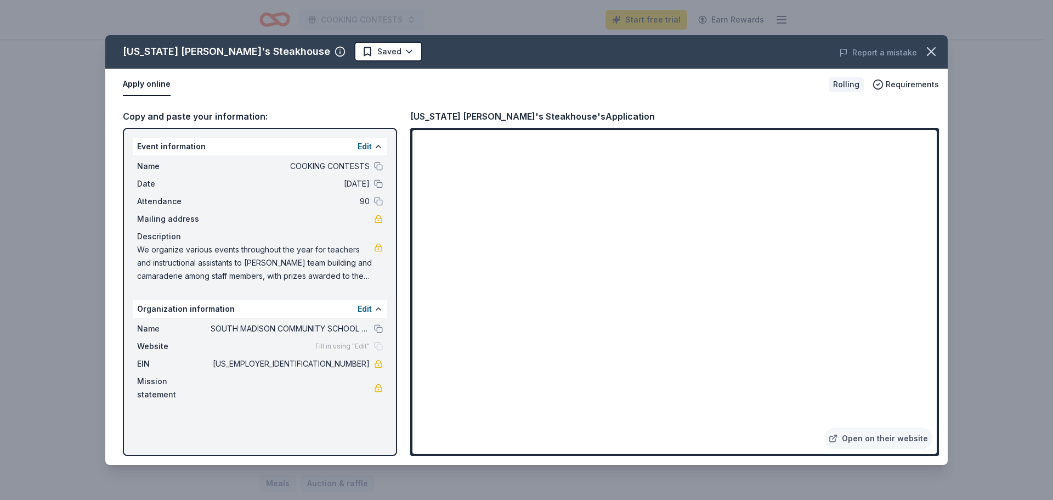
click at [191, 345] on span "Website" at bounding box center [173, 345] width 73 height 13
click at [359, 346] on span "Fill in using "Edit"" at bounding box center [342, 346] width 54 height 9
click at [364, 145] on button "Edit" at bounding box center [365, 146] width 14 height 13
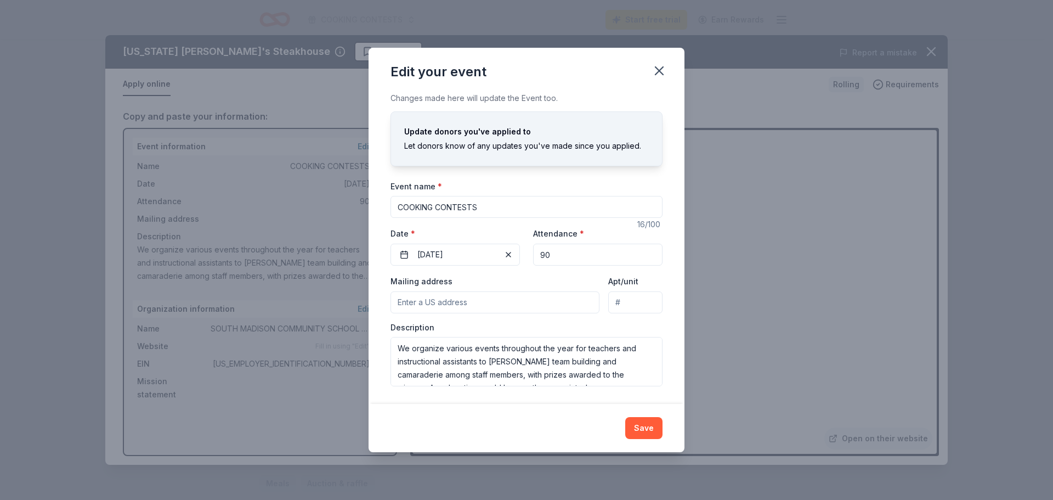
click at [475, 300] on input "Mailing address" at bounding box center [494, 302] width 209 height 22
click at [676, 292] on div "Changes made here will update the Event too. Update donors you've applied to Le…" at bounding box center [527, 248] width 316 height 312
click at [644, 424] on button "Save" at bounding box center [643, 428] width 37 height 22
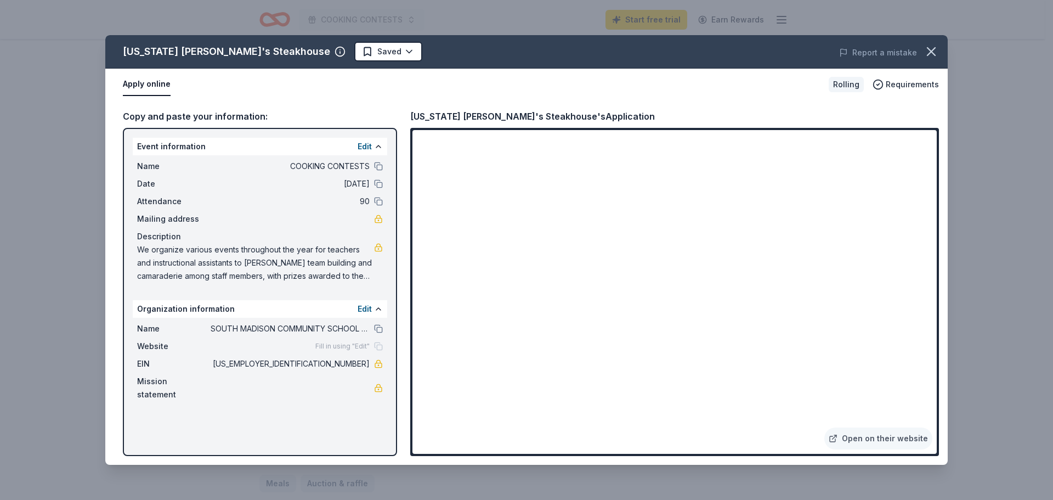
click at [168, 346] on span "Website" at bounding box center [173, 345] width 73 height 13
click at [346, 348] on span "Fill in using "Edit"" at bounding box center [342, 346] width 54 height 9
click at [379, 348] on div "Fill in using "Edit"" at bounding box center [348, 346] width 67 height 9
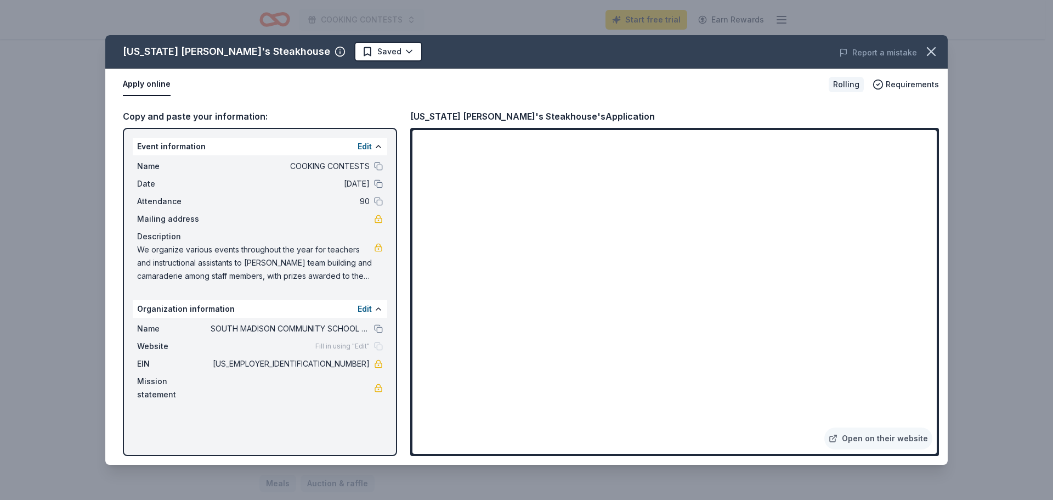
click at [379, 348] on div "Fill in using "Edit"" at bounding box center [348, 346] width 67 height 9
click at [203, 383] on span "Mission statement" at bounding box center [173, 388] width 73 height 26
click at [146, 82] on button "Apply online" at bounding box center [147, 84] width 48 height 23
click at [909, 85] on span "Requirements" at bounding box center [912, 84] width 53 height 13
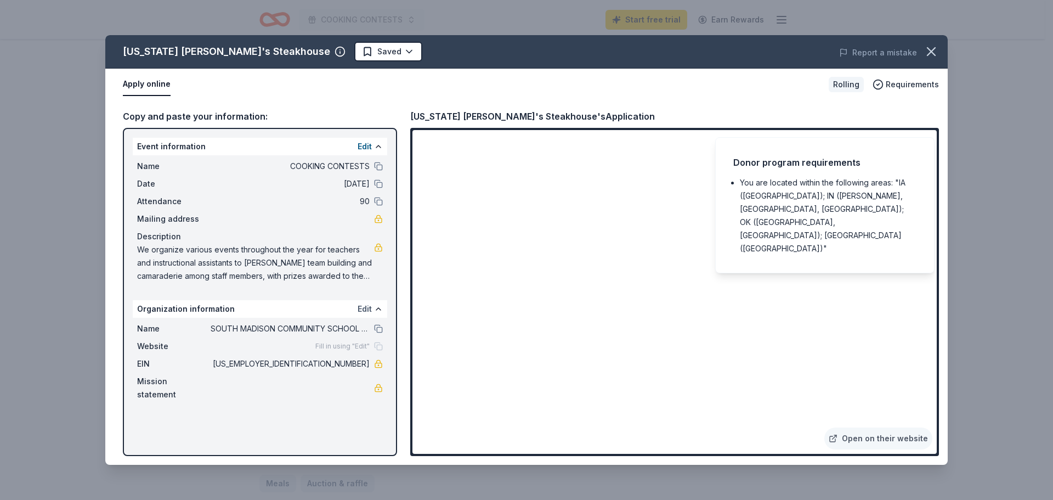
click at [360, 310] on button "Edit" at bounding box center [365, 308] width 14 height 13
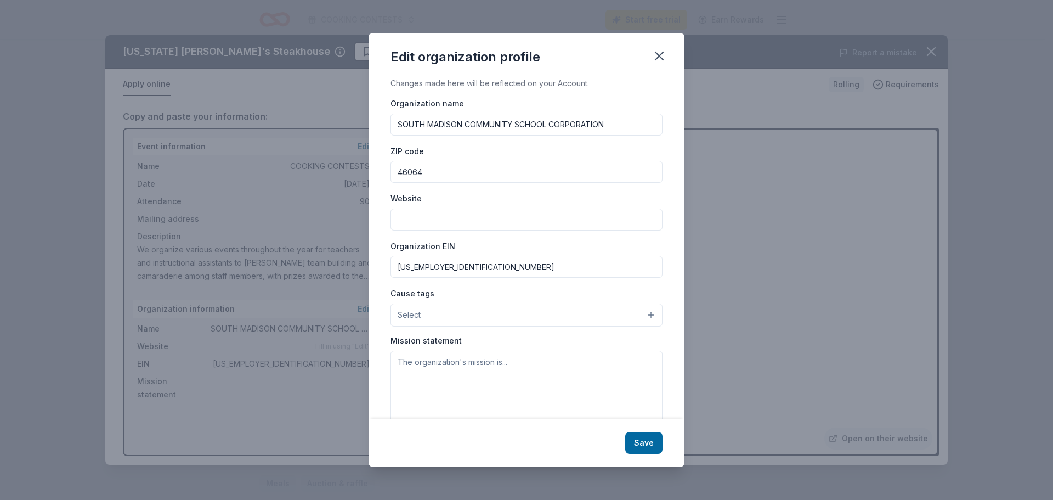
click at [436, 219] on input "Website" at bounding box center [526, 219] width 272 height 22
type input "[EMAIL_ADDRESS][DOMAIN_NAME]"
click at [438, 318] on button "Select" at bounding box center [526, 314] width 272 height 23
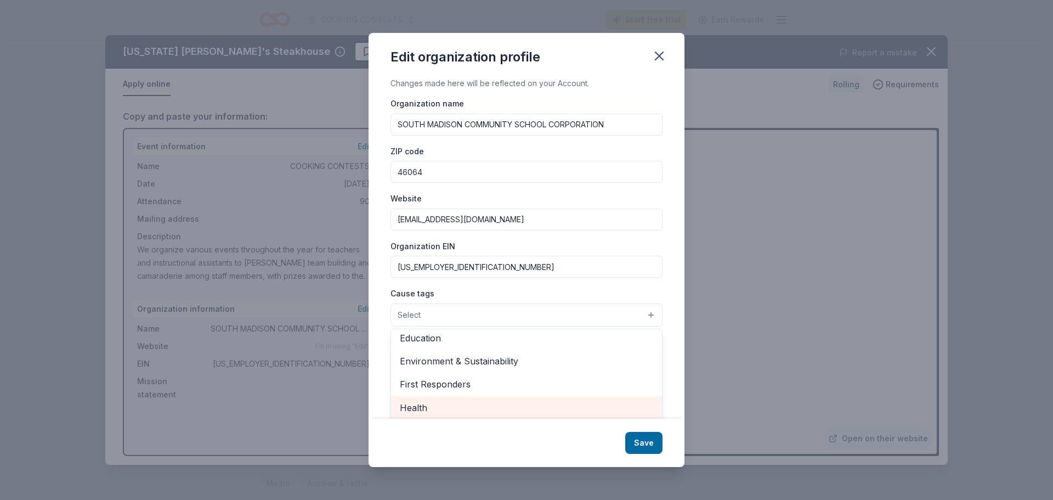
scroll to position [43, 0]
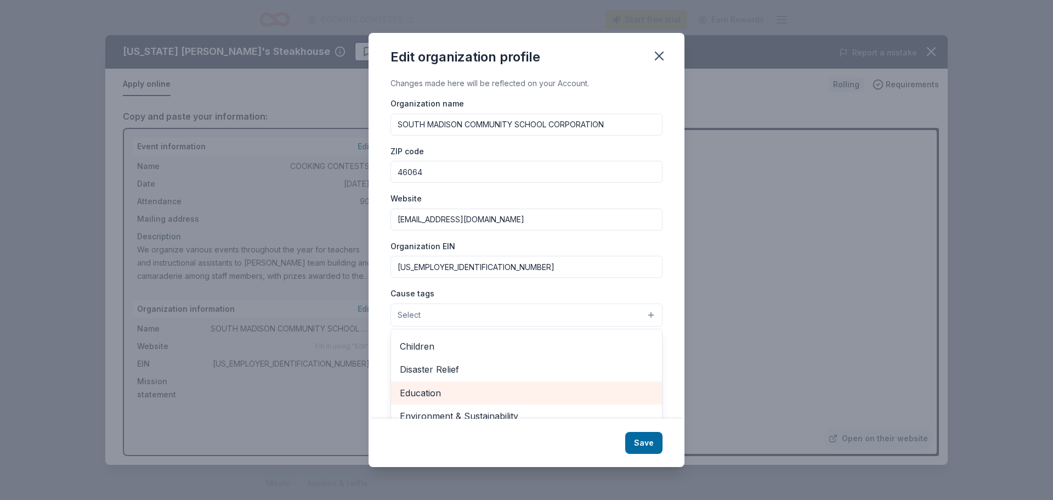
click at [449, 399] on span "Education" at bounding box center [526, 393] width 253 height 14
click at [668, 302] on div "Changes made here will be reflected on your Account. Organization name SOUTH MA…" at bounding box center [527, 248] width 316 height 342
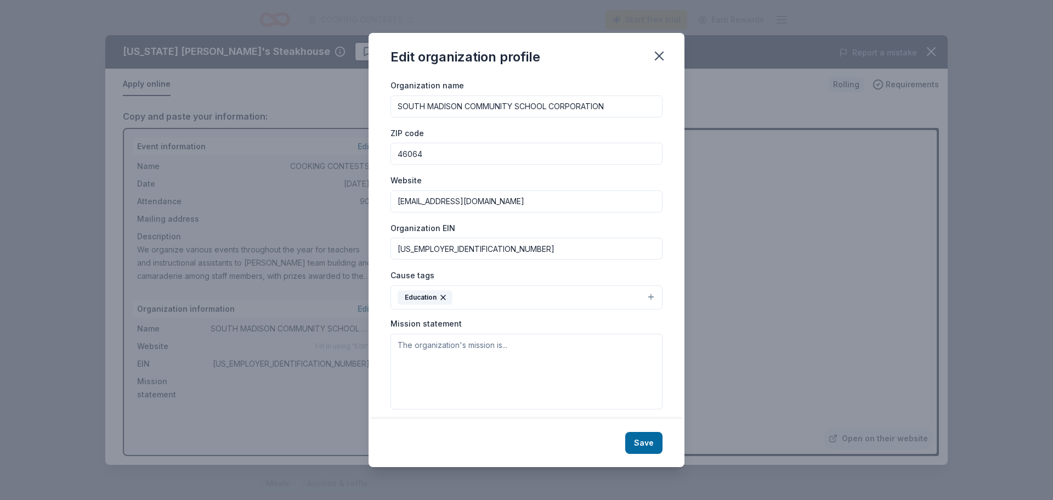
scroll to position [26, 0]
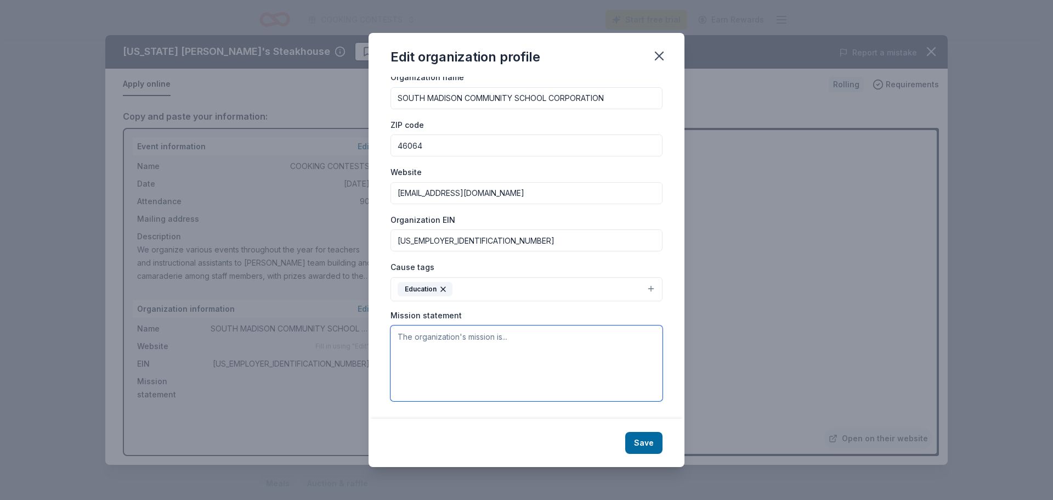
click at [406, 332] on textarea at bounding box center [526, 363] width 272 height 76
click at [401, 336] on textarea at bounding box center [526, 363] width 272 height 76
paste textarea "[GEOGRAPHIC_DATA] will actively encourage the development of a “personal best” …"
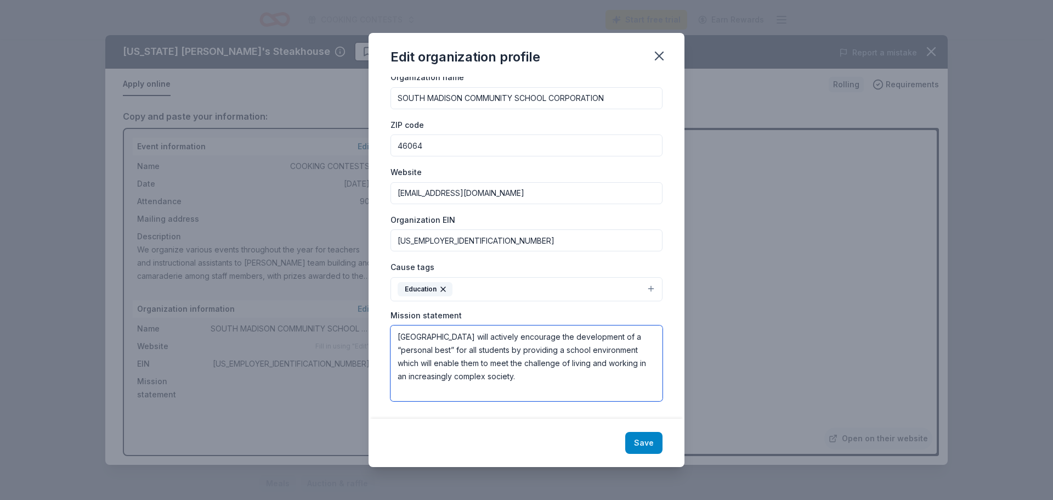
type textarea "[GEOGRAPHIC_DATA] will actively encourage the development of a “personal best” …"
click at [642, 439] on button "Save" at bounding box center [643, 443] width 37 height 22
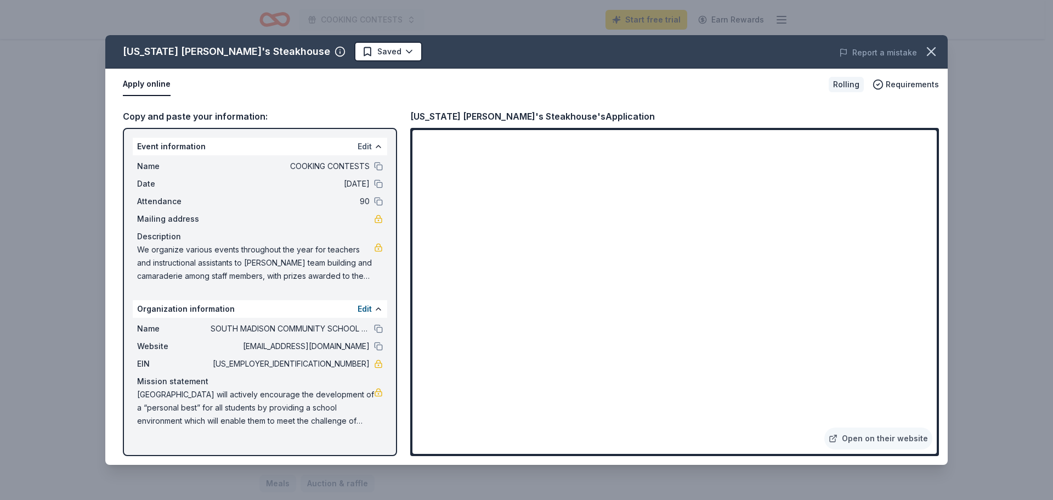
click at [362, 147] on button "Edit" at bounding box center [365, 146] width 14 height 13
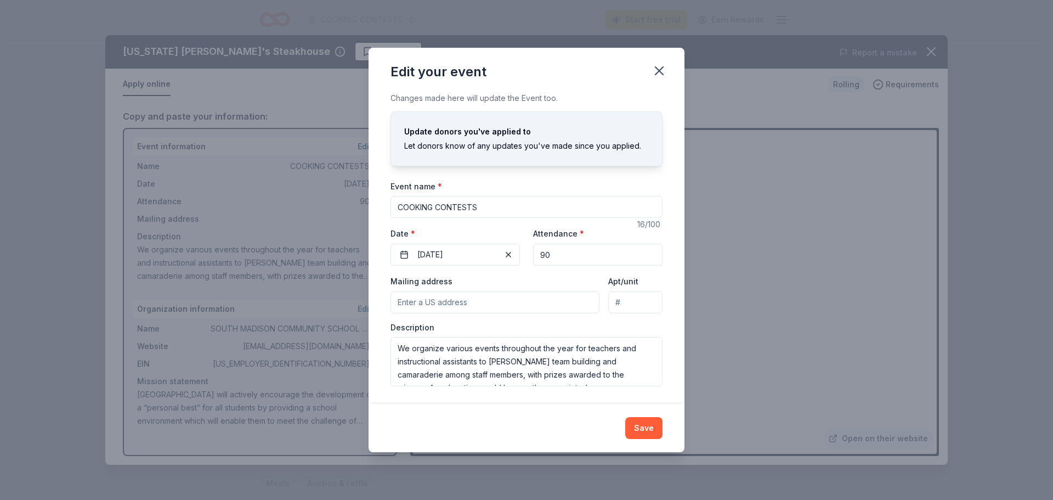
click at [454, 300] on input "Mailing address" at bounding box center [494, 302] width 209 height 22
type input "[STREET_ADDRESS][PERSON_NAME]"
click at [644, 430] on button "Save" at bounding box center [643, 428] width 37 height 22
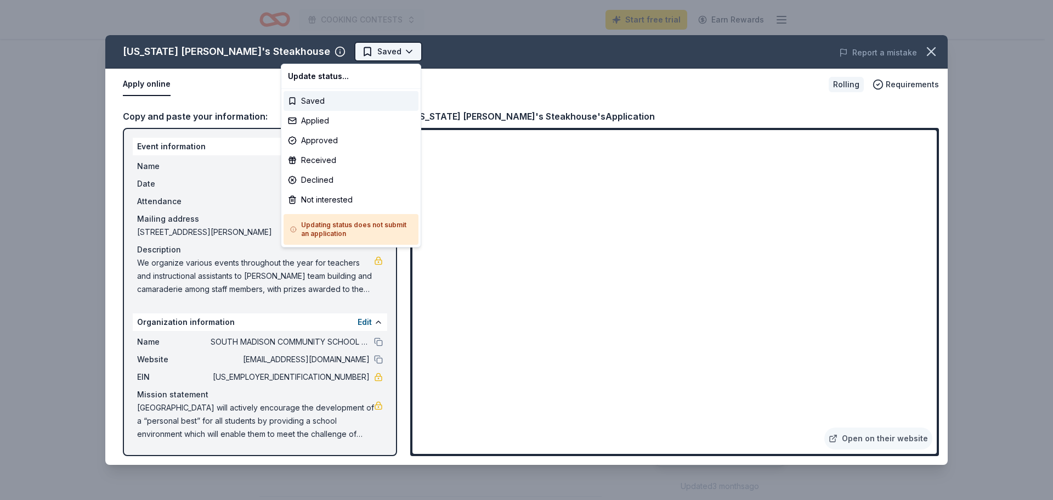
click at [310, 52] on html "COOKING CONTESTS Start free trial Earn Rewards Rolling Share Montana Mike's Ste…" at bounding box center [526, 250] width 1053 height 500
click at [315, 100] on div "Saved" at bounding box center [351, 101] width 135 height 20
click at [333, 52] on html "COOKING CONTESTS Start free trial Earn Rewards Rolling Share Montana Mike's Ste…" at bounding box center [526, 250] width 1053 height 500
click at [217, 91] on html "COOKING CONTESTS Start free trial Earn Rewards Rolling Share Montana Mike's Ste…" at bounding box center [526, 250] width 1053 height 500
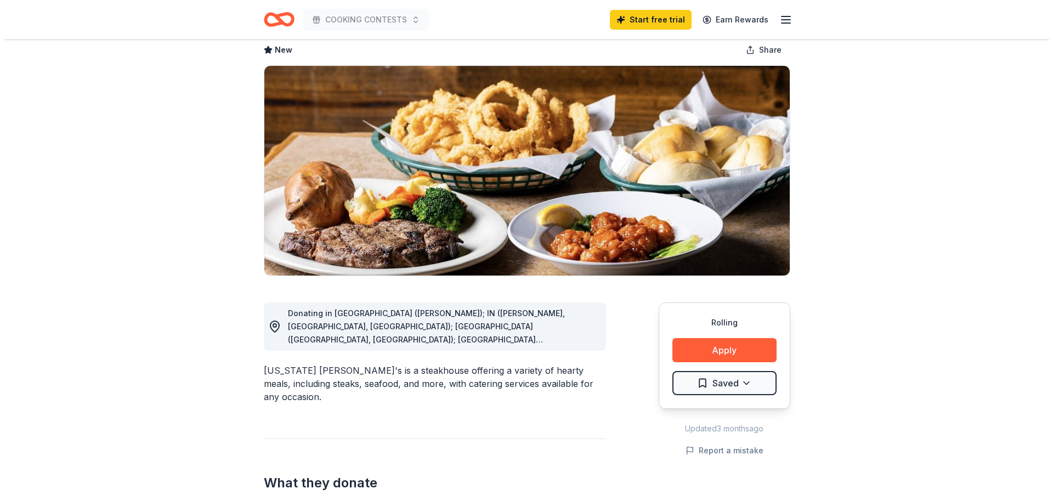
scroll to position [165, 0]
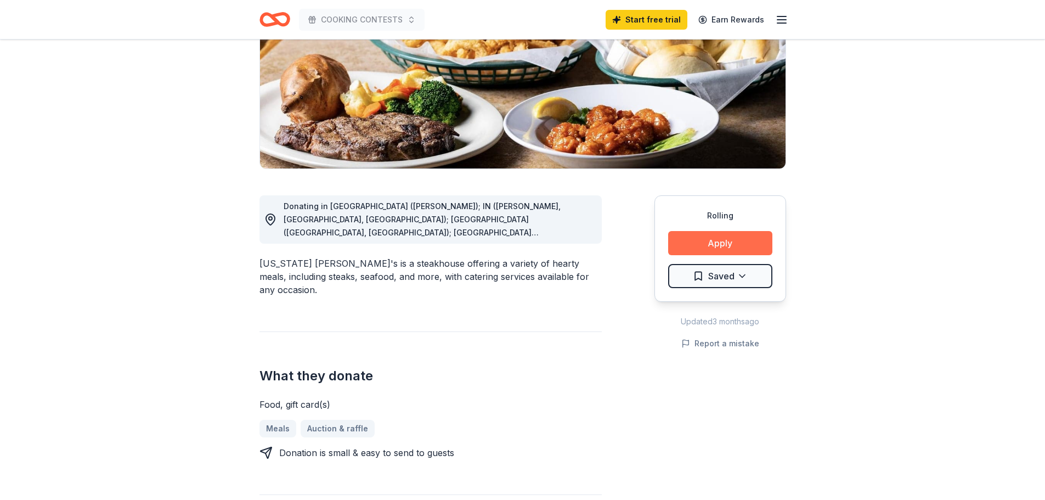
click at [754, 244] on button "Apply" at bounding box center [720, 243] width 104 height 24
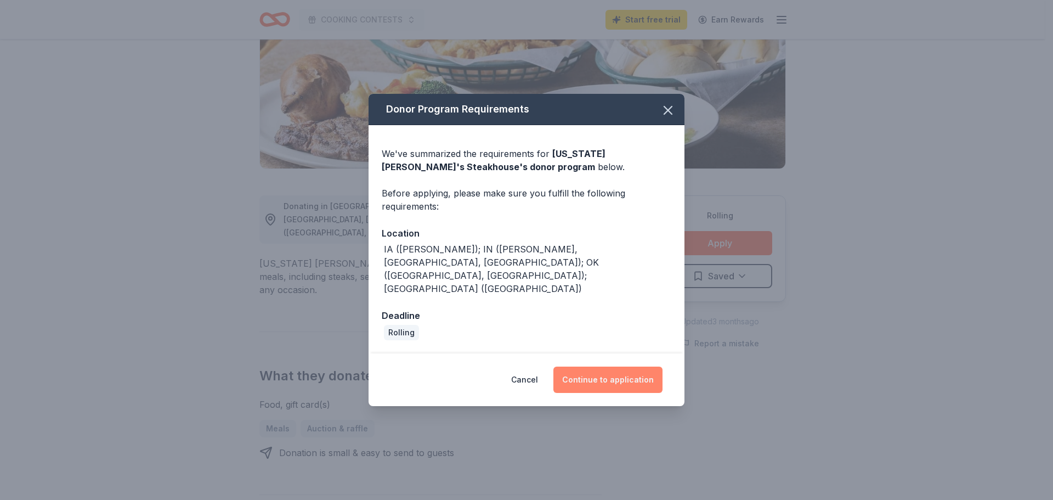
click at [592, 369] on button "Continue to application" at bounding box center [607, 379] width 109 height 26
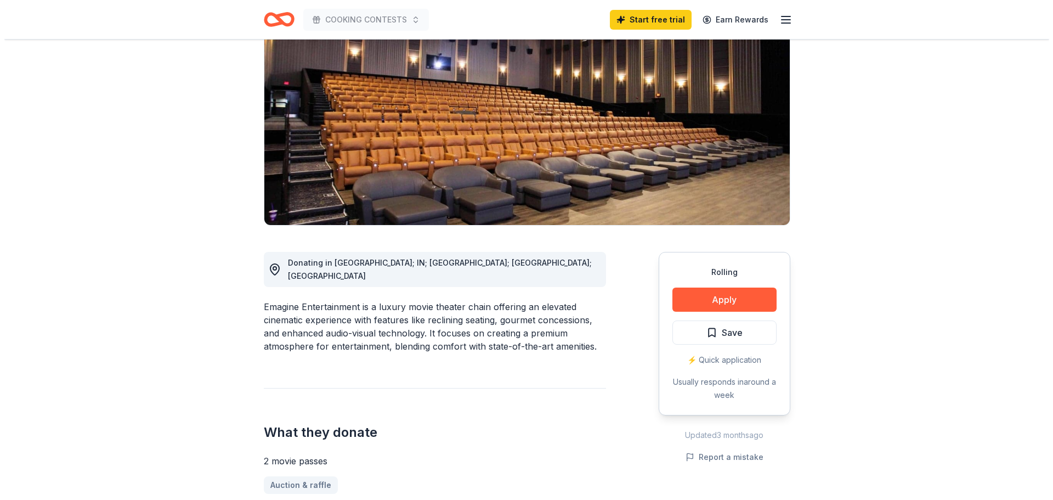
scroll to position [110, 0]
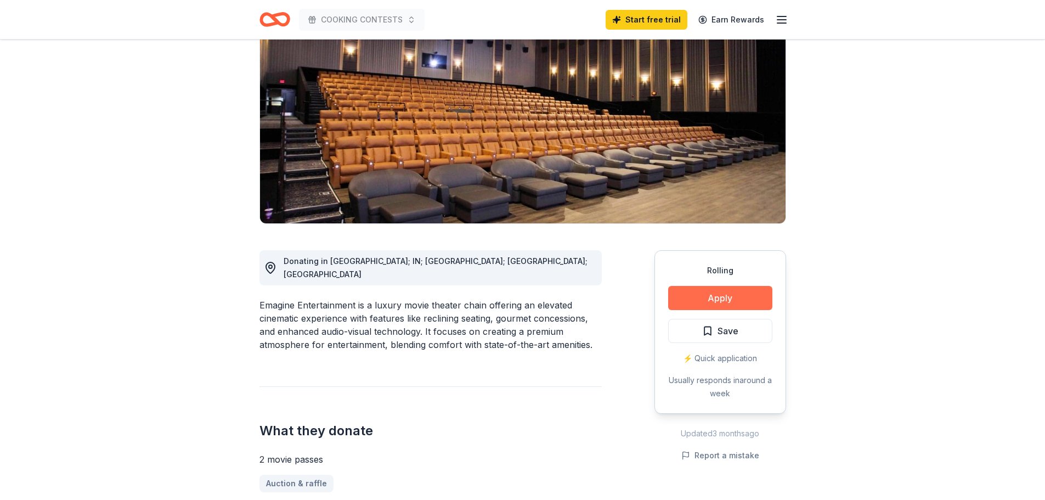
click at [696, 295] on button "Apply" at bounding box center [720, 298] width 104 height 24
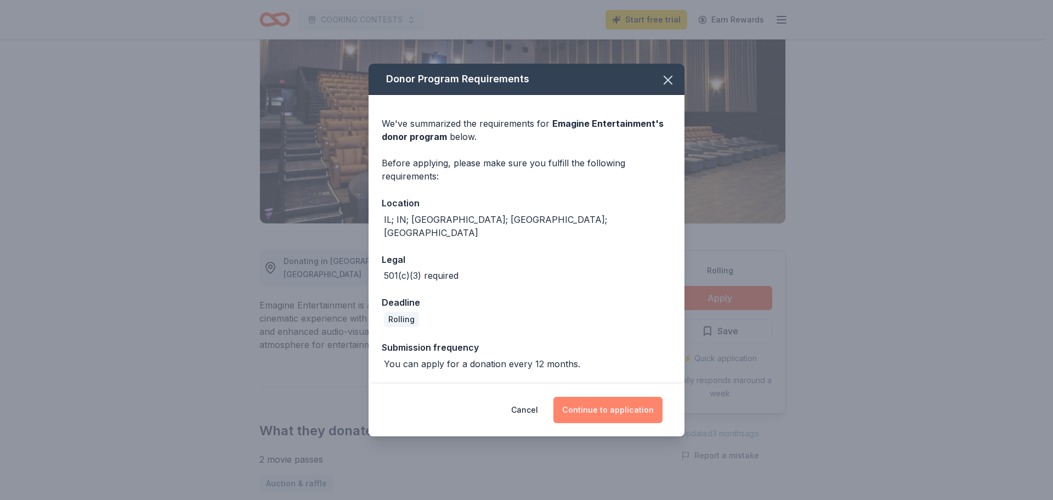
click at [585, 400] on button "Continue to application" at bounding box center [607, 409] width 109 height 26
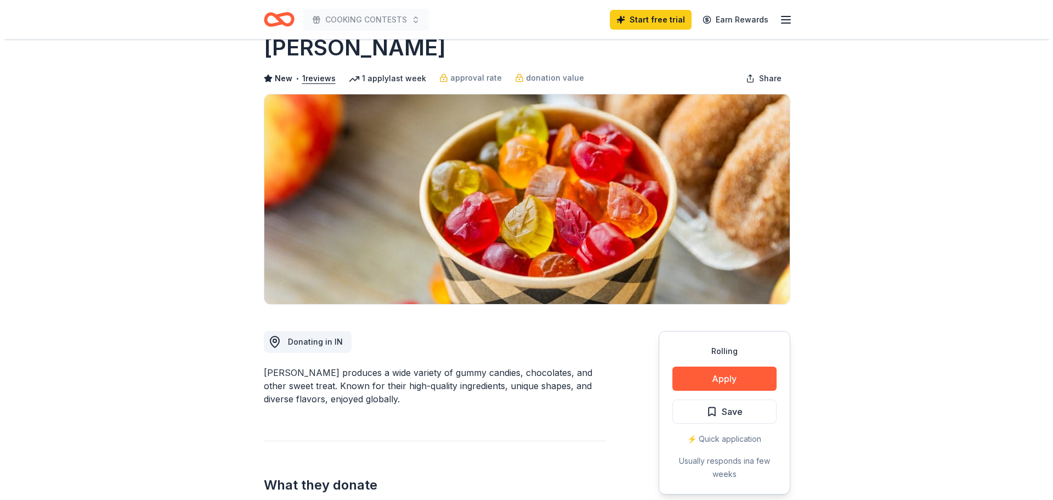
scroll to position [55, 0]
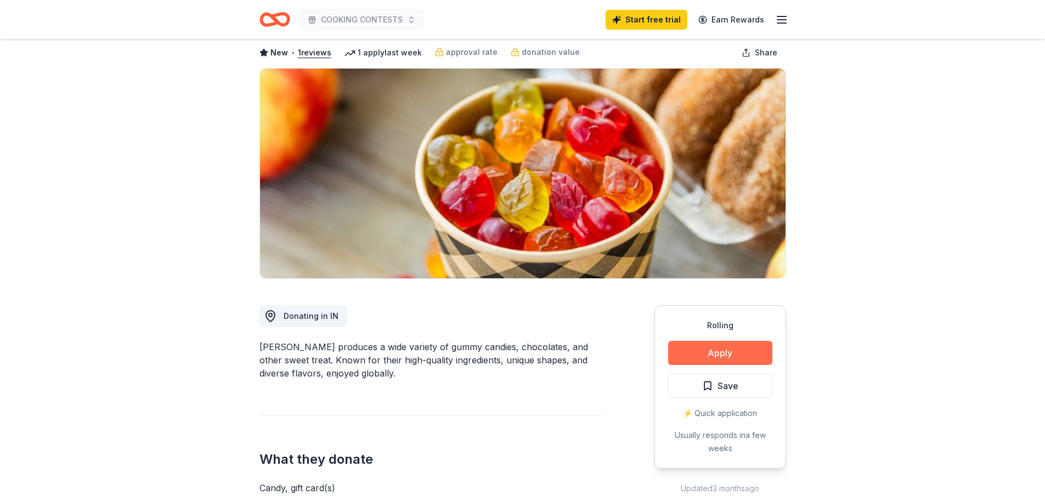
click at [709, 353] on button "Apply" at bounding box center [720, 353] width 104 height 24
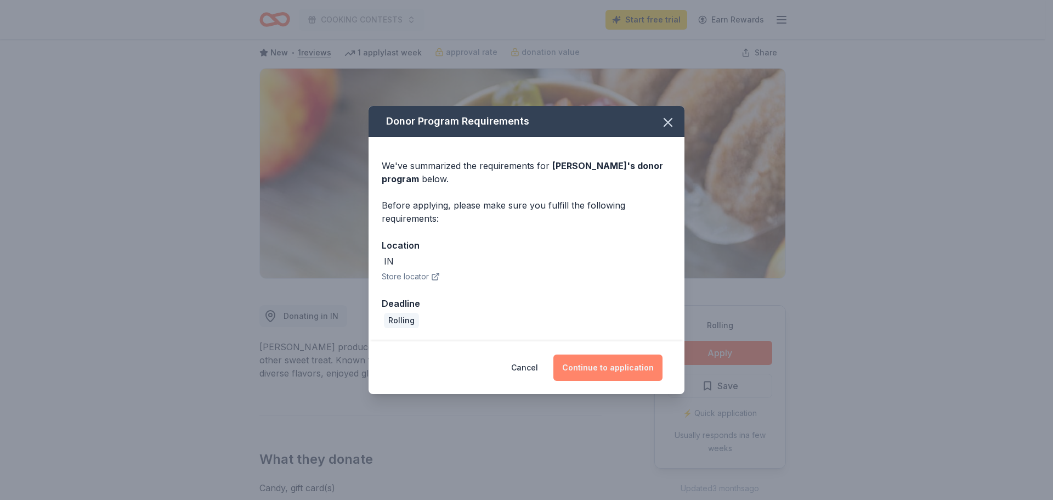
click at [631, 370] on button "Continue to application" at bounding box center [607, 367] width 109 height 26
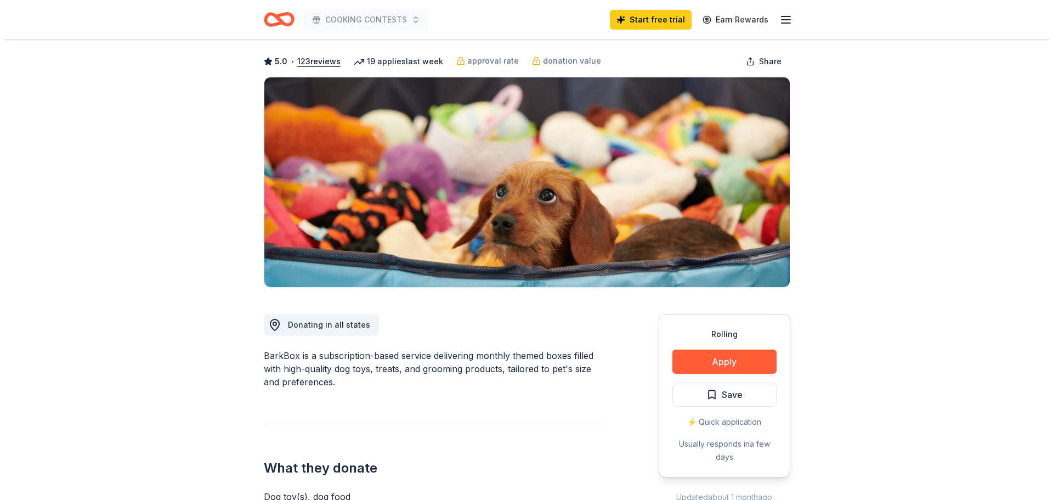
scroll to position [110, 0]
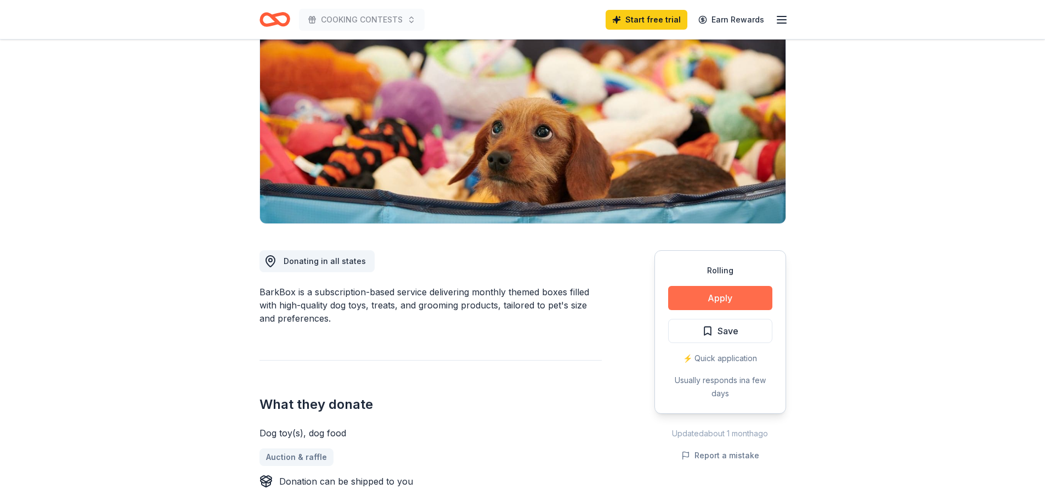
click at [707, 301] on button "Apply" at bounding box center [720, 298] width 104 height 24
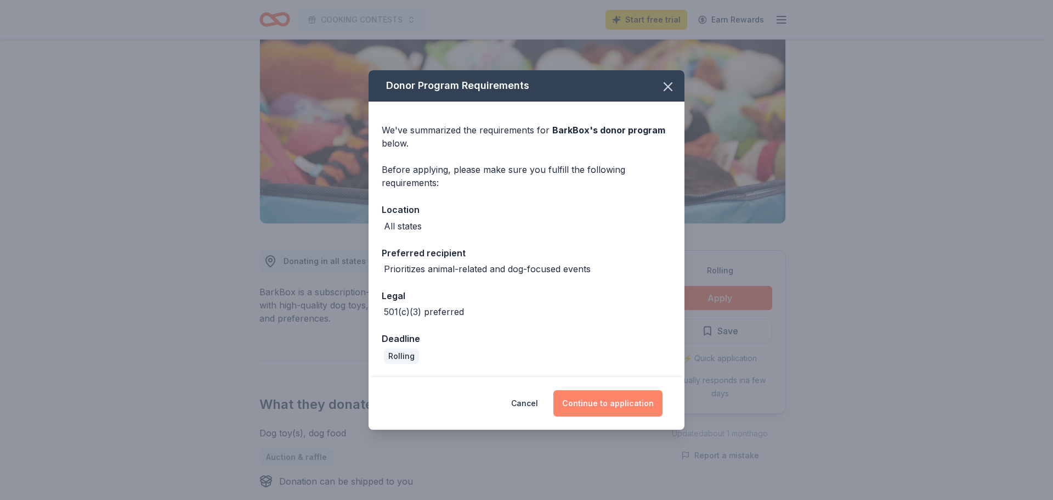
click at [613, 400] on button "Continue to application" at bounding box center [607, 403] width 109 height 26
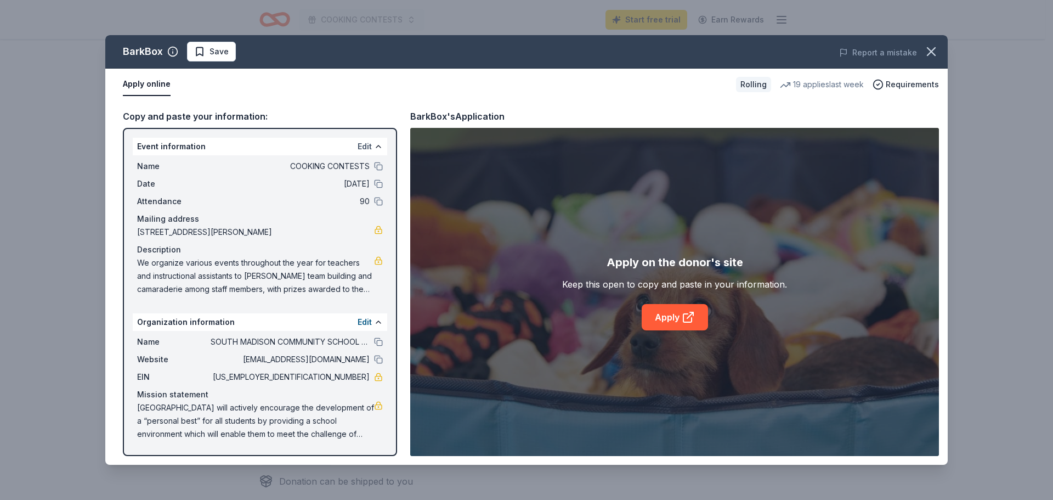
click at [364, 148] on button "Edit" at bounding box center [365, 146] width 14 height 13
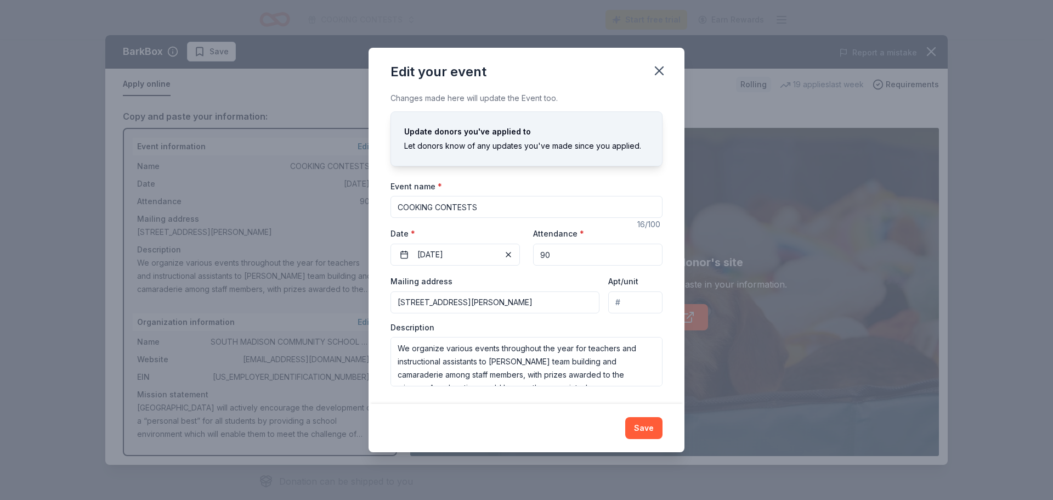
click at [486, 209] on input "COOKING CONTESTS" at bounding box center [526, 207] width 272 height 22
drag, startPoint x: 486, startPoint y: 209, endPoint x: 357, endPoint y: 232, distance: 131.5
click at [357, 232] on div "Edit your event Changes made here will update the Event too. Update donors you'…" at bounding box center [526, 250] width 1053 height 500
type input "CUTEST PET"
click at [475, 252] on button "[DATE]" at bounding box center [454, 254] width 129 height 22
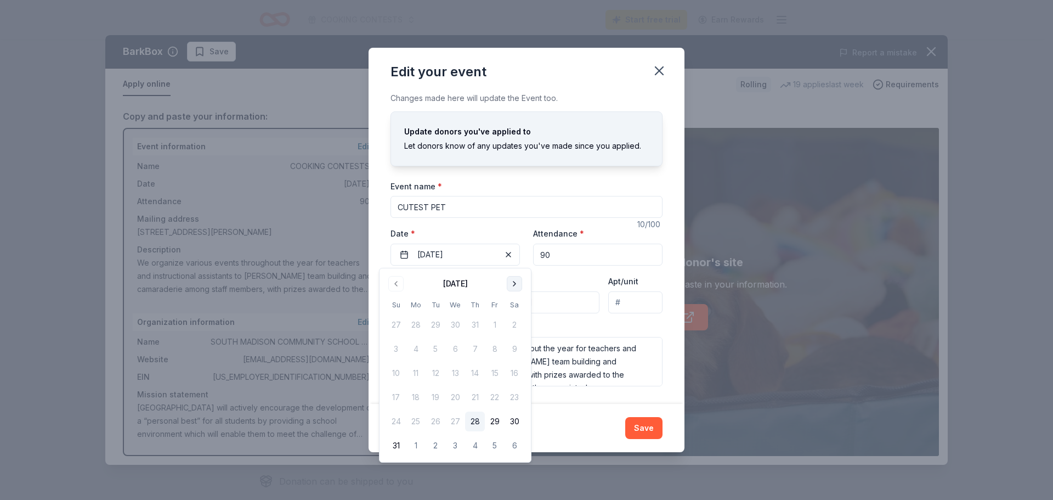
click at [514, 285] on button "Go to next month" at bounding box center [514, 283] width 15 height 15
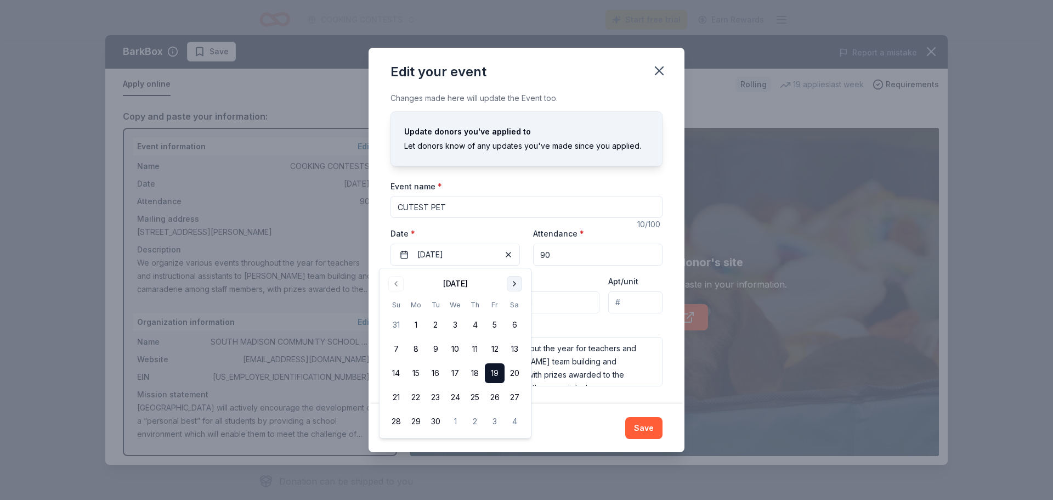
click at [514, 285] on button "Go to next month" at bounding box center [514, 283] width 15 height 15
click at [495, 326] on button "5" at bounding box center [495, 325] width 20 height 20
click at [558, 422] on div "Save" at bounding box center [526, 428] width 272 height 22
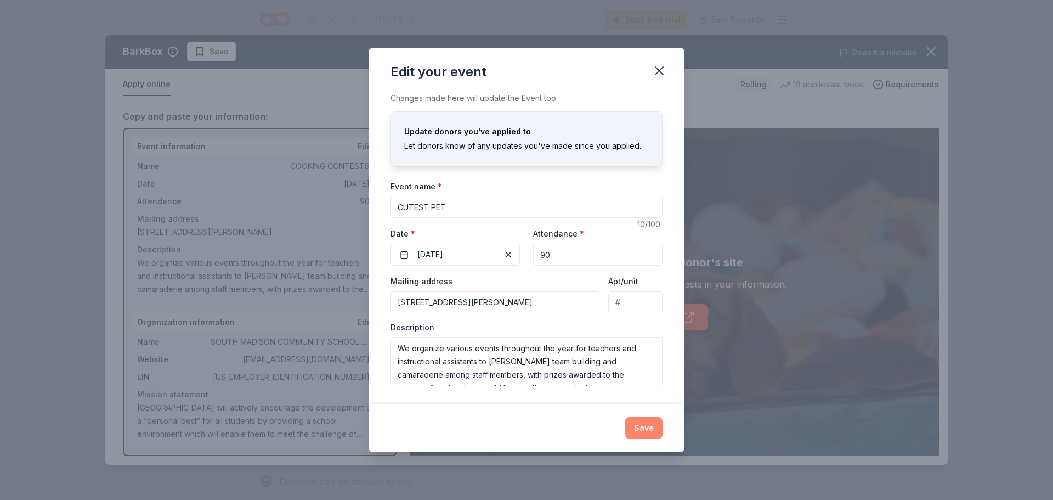
click at [638, 426] on button "Save" at bounding box center [643, 428] width 37 height 22
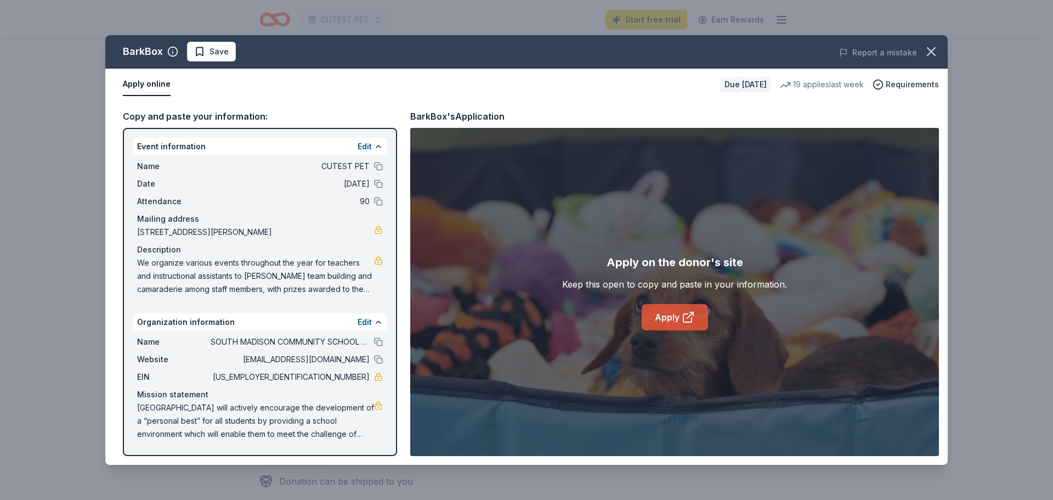
click at [689, 316] on icon at bounding box center [690, 315] width 6 height 6
